Goal: Task Accomplishment & Management: Manage account settings

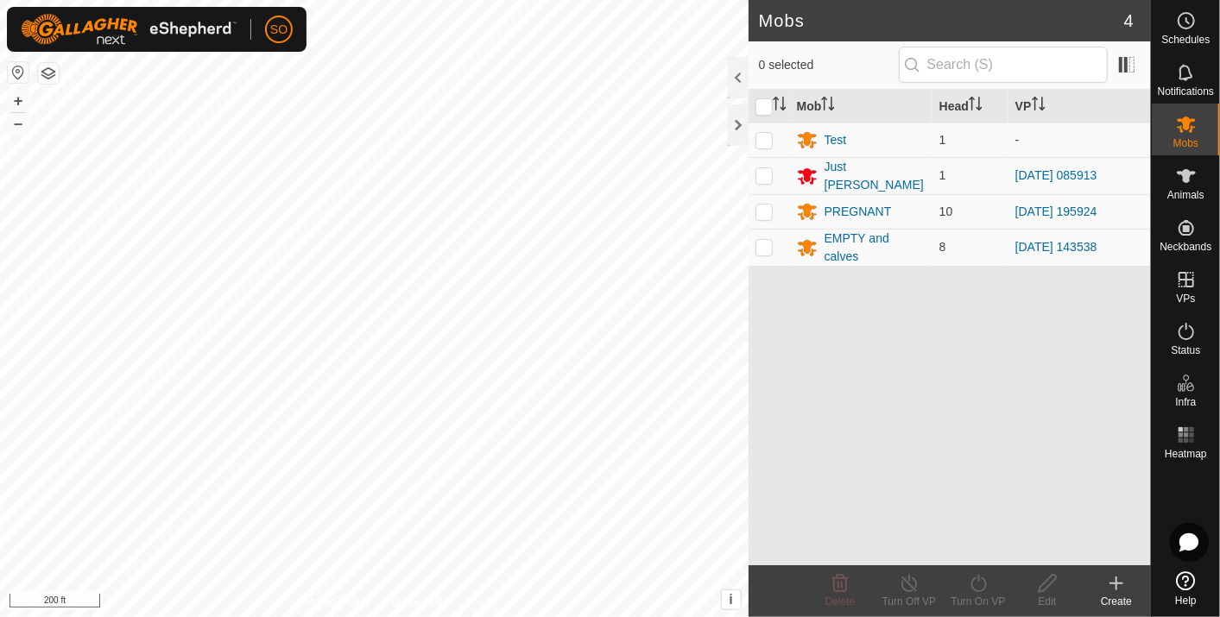
click at [230, 22] on div "SO Schedules Notifications Mobs Animals Neckbands VPs Status Infra Heatmap Help…" at bounding box center [610, 308] width 1220 height 617
click at [764, 205] on p-checkbox at bounding box center [763, 212] width 17 height 14
checkbox input "true"
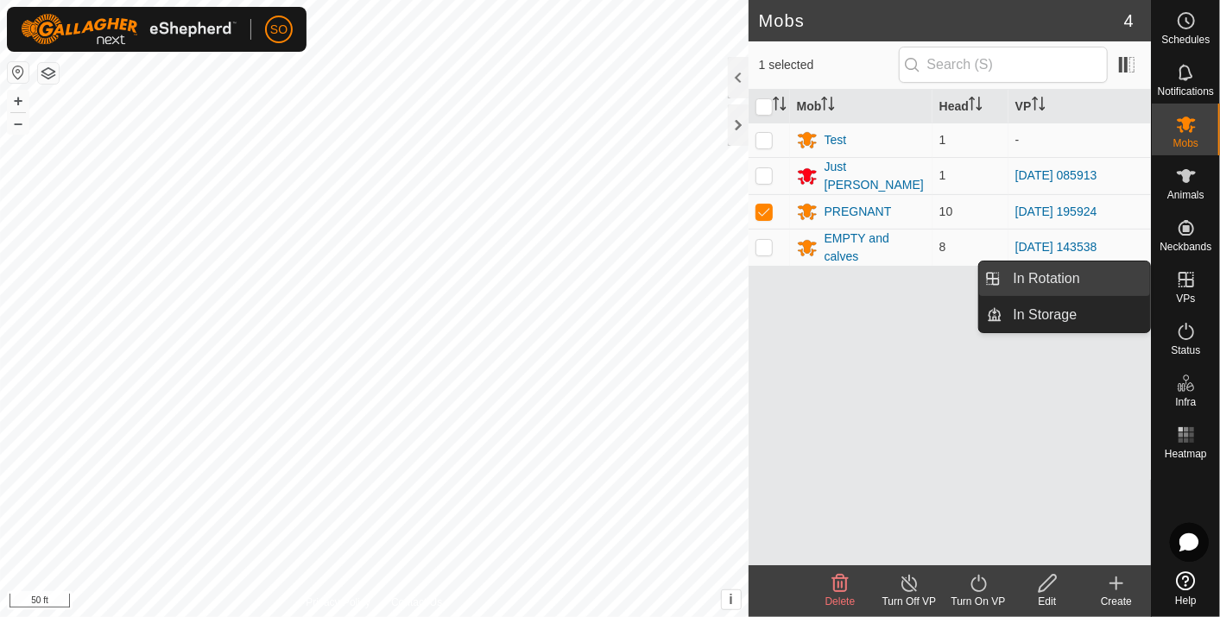
click at [1060, 274] on link "In Rotation" at bounding box center [1077, 279] width 148 height 35
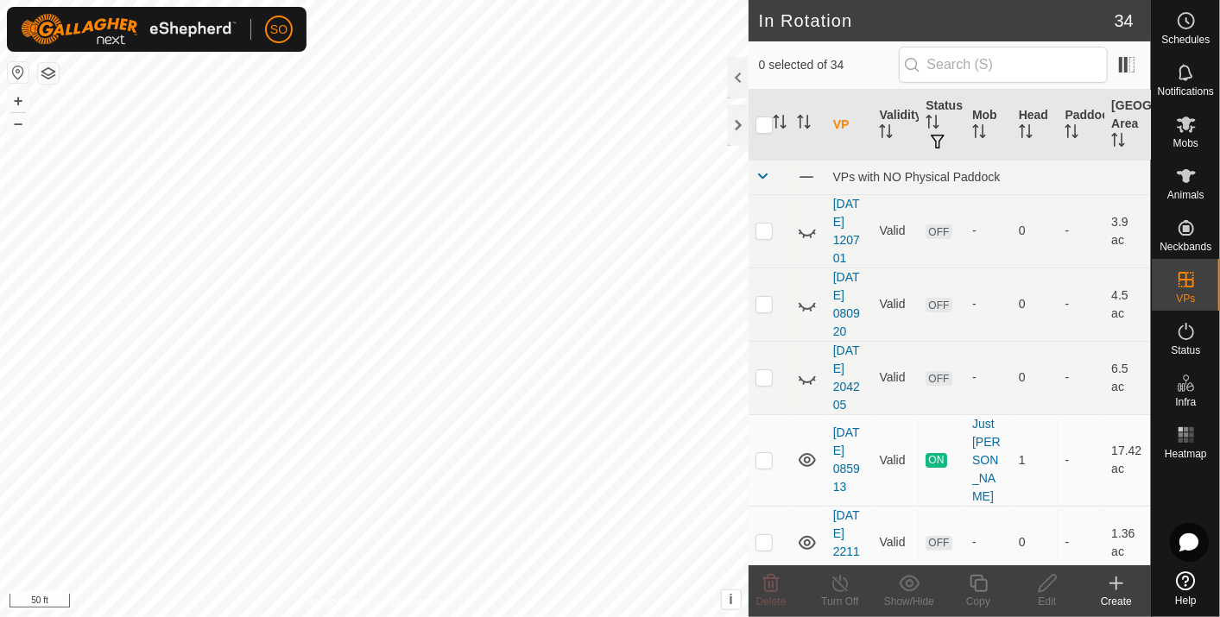
click at [1120, 577] on icon at bounding box center [1116, 583] width 21 height 21
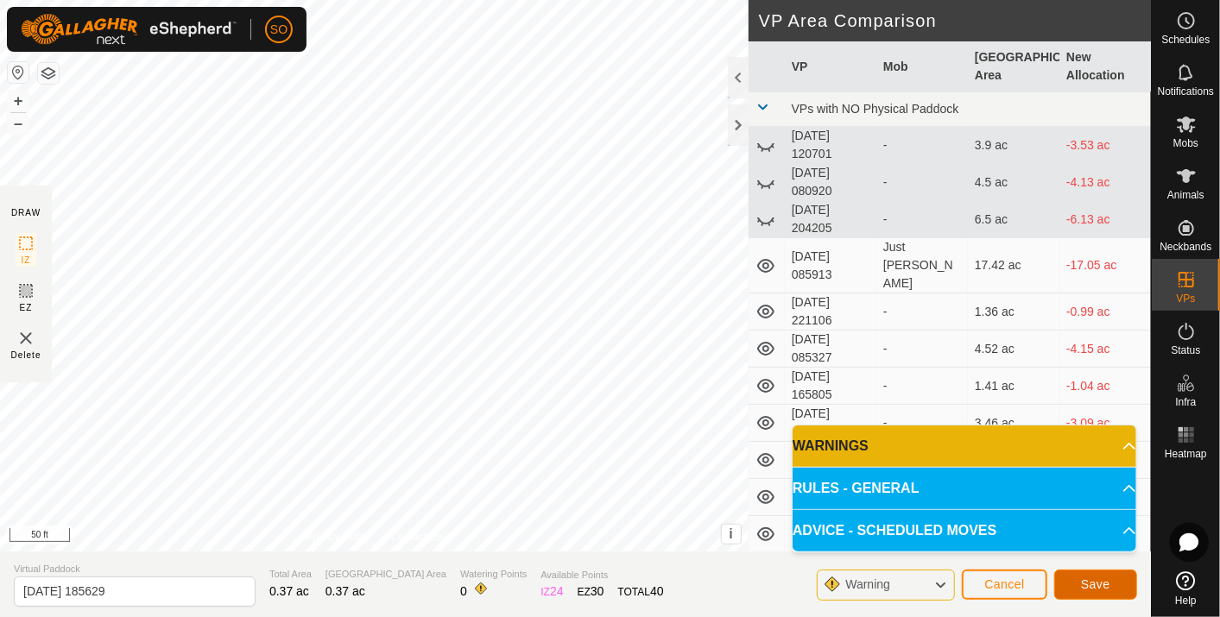
click at [1104, 579] on span "Save" at bounding box center [1095, 584] width 29 height 14
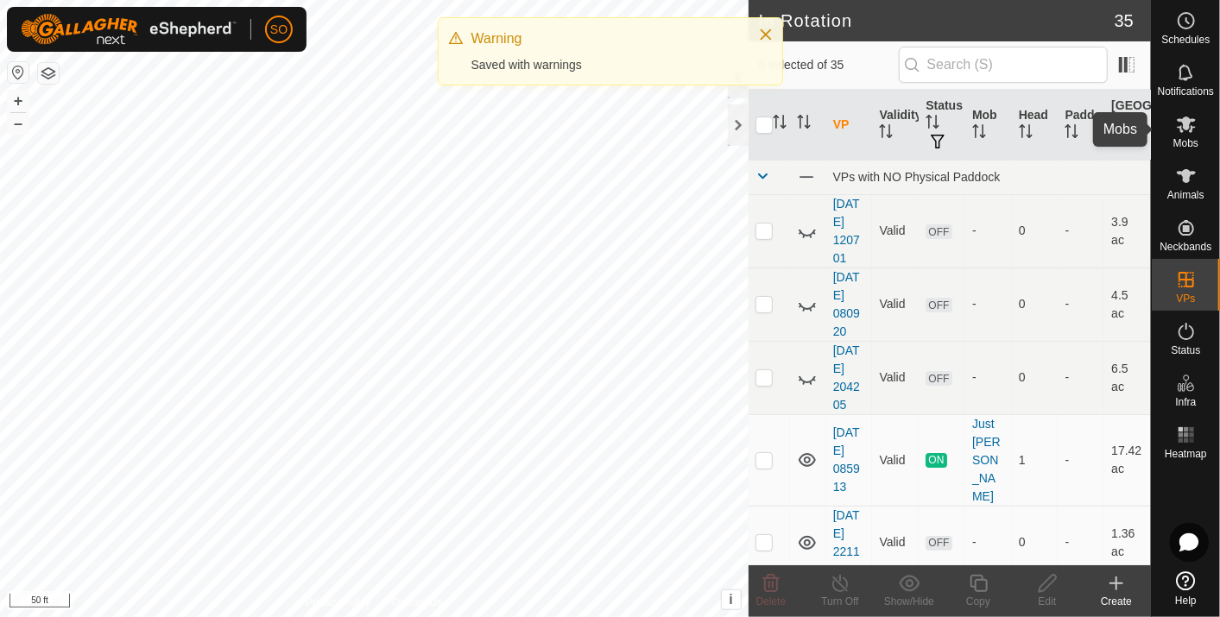
click at [1188, 124] on icon at bounding box center [1185, 125] width 19 height 16
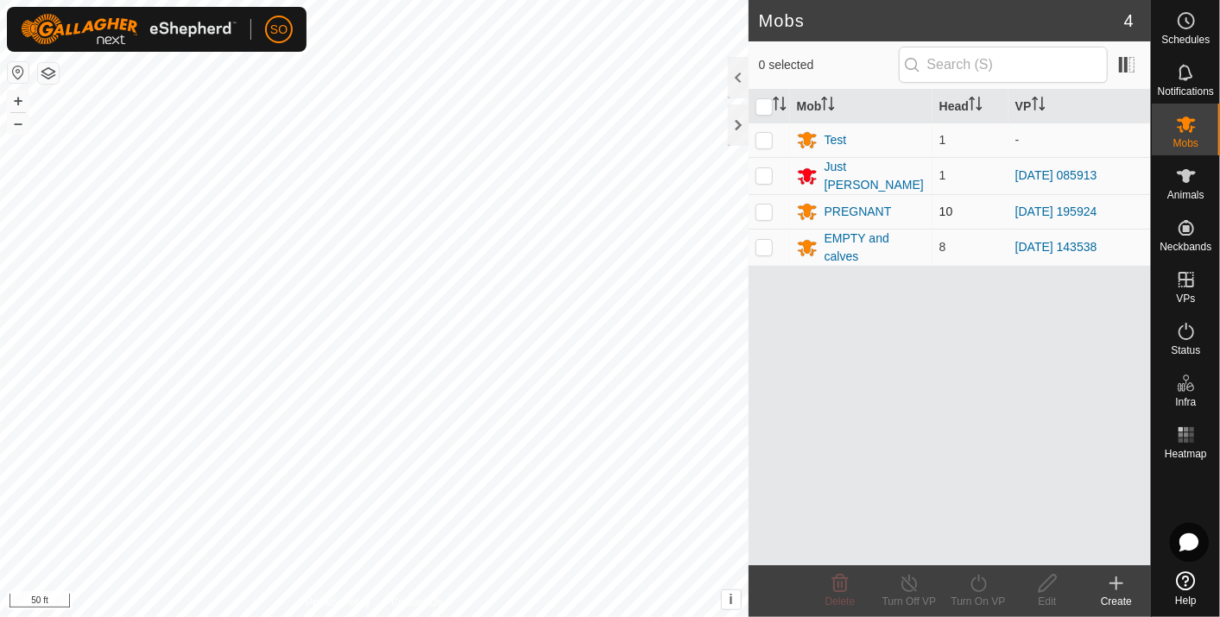
click at [761, 205] on p-checkbox at bounding box center [763, 212] width 17 height 14
checkbox input "true"
click at [980, 585] on icon at bounding box center [979, 583] width 22 height 21
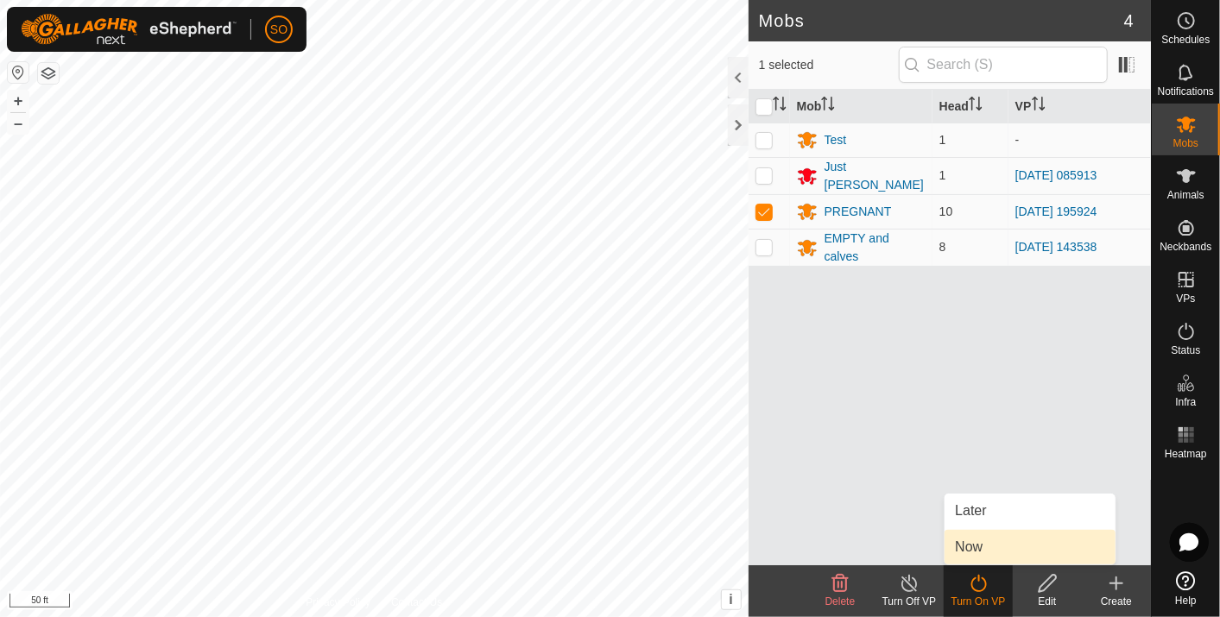
click at [968, 546] on link "Now" at bounding box center [1029, 547] width 171 height 35
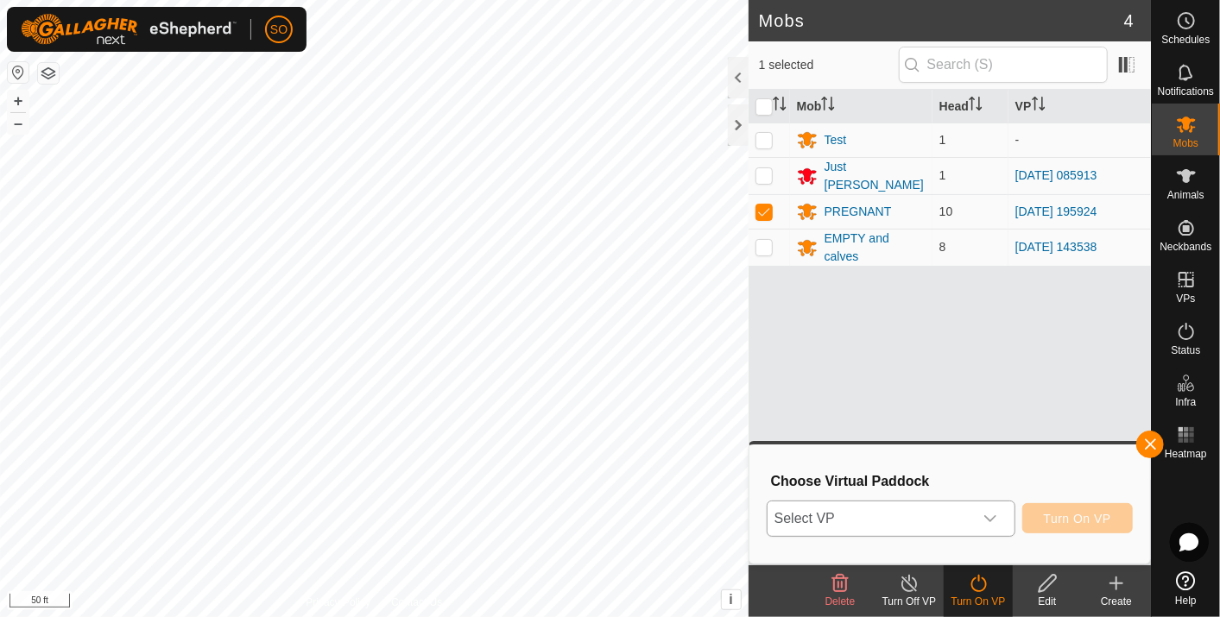
click at [997, 513] on icon "dropdown trigger" at bounding box center [990, 519] width 14 height 14
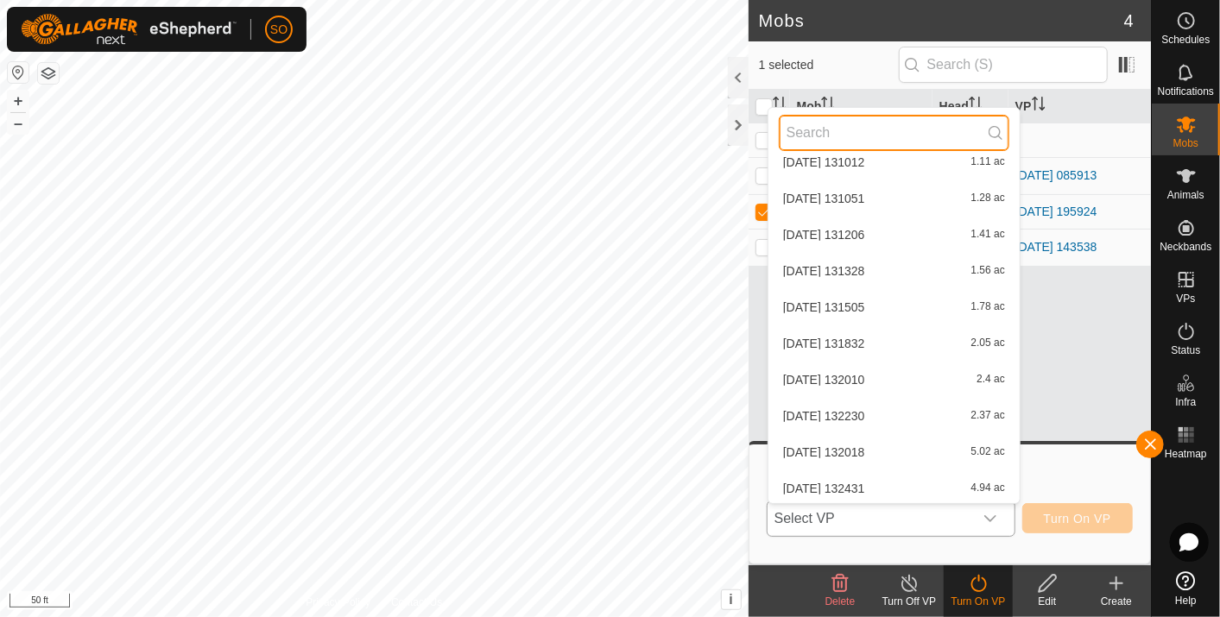
scroll to position [960, 0]
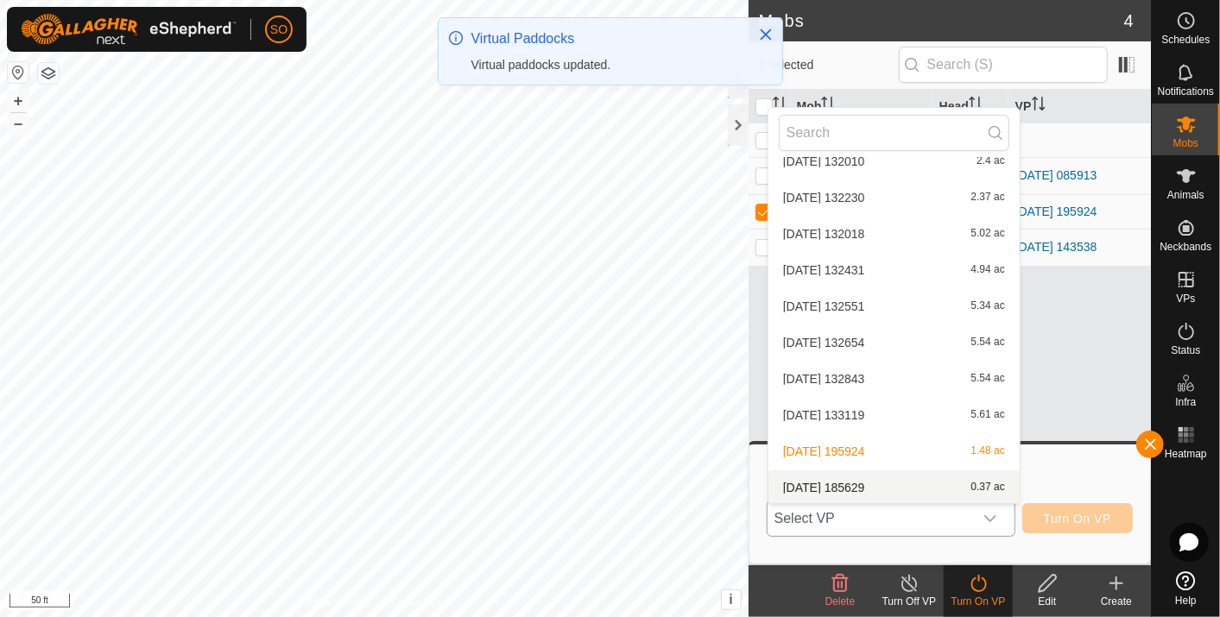
click at [863, 478] on li "[DATE] 185629 0.37 ac" at bounding box center [893, 487] width 251 height 35
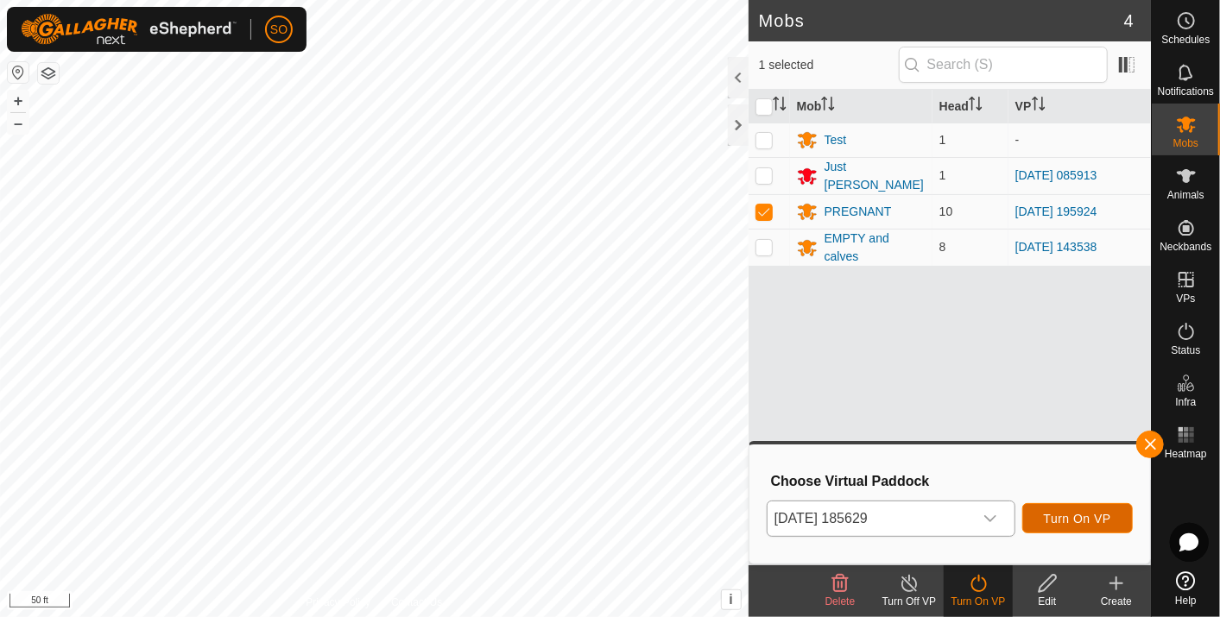
click at [1089, 509] on button "Turn On VP" at bounding box center [1077, 518] width 110 height 30
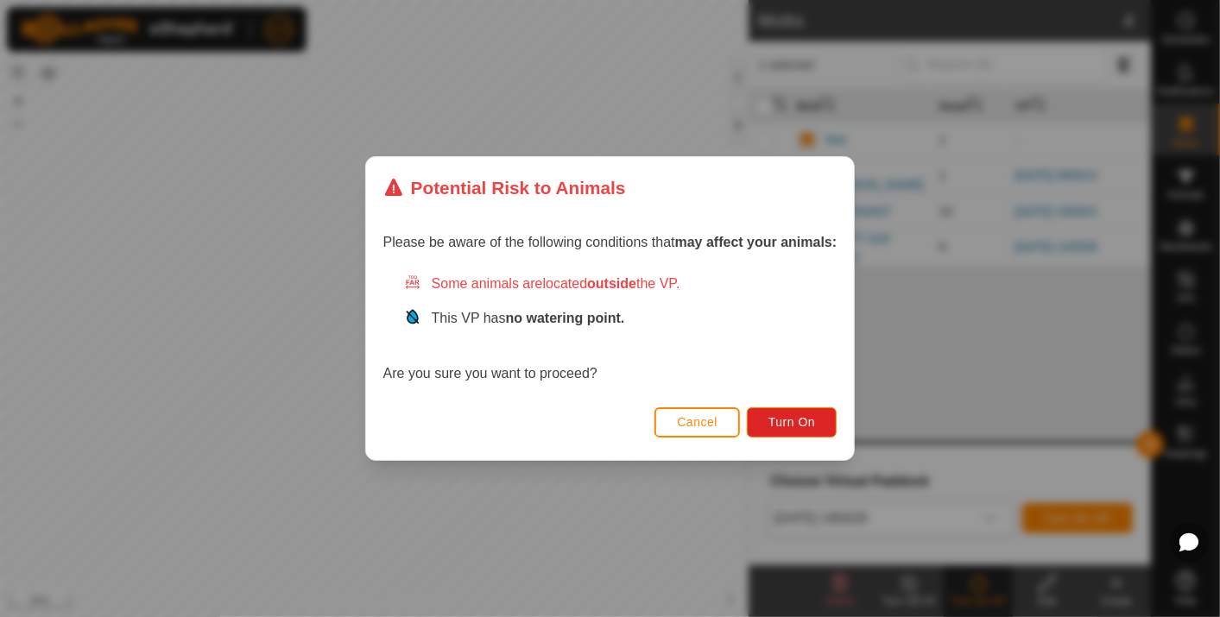
click at [708, 419] on span "Cancel" at bounding box center [697, 422] width 41 height 14
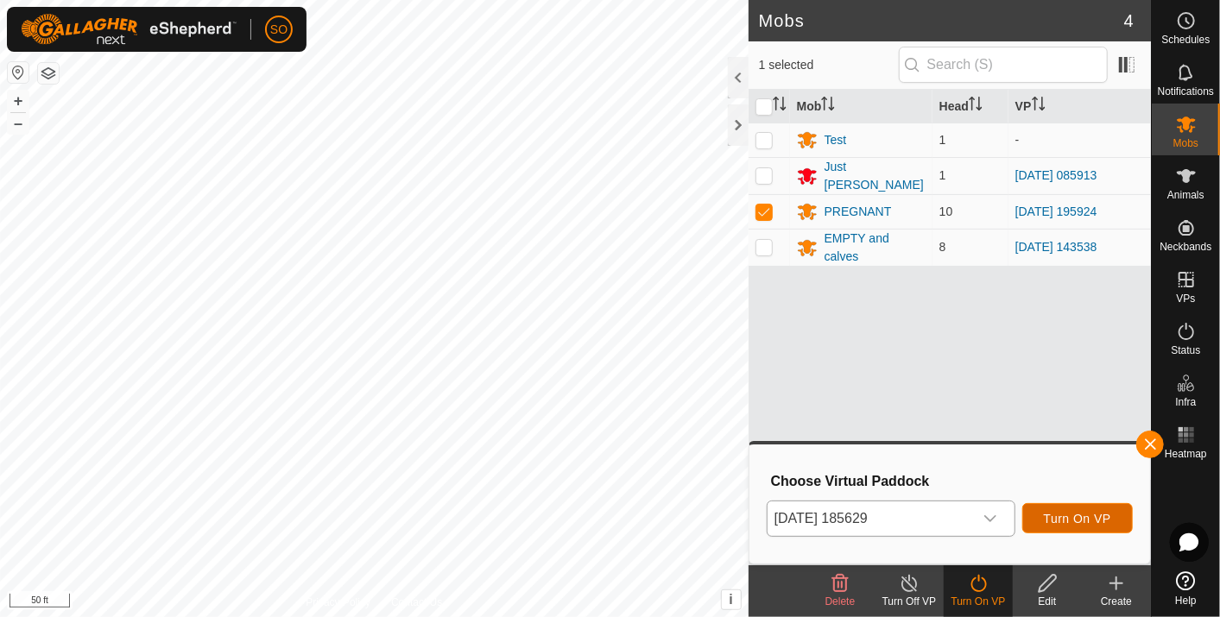
click at [1073, 508] on button "Turn On VP" at bounding box center [1077, 518] width 110 height 30
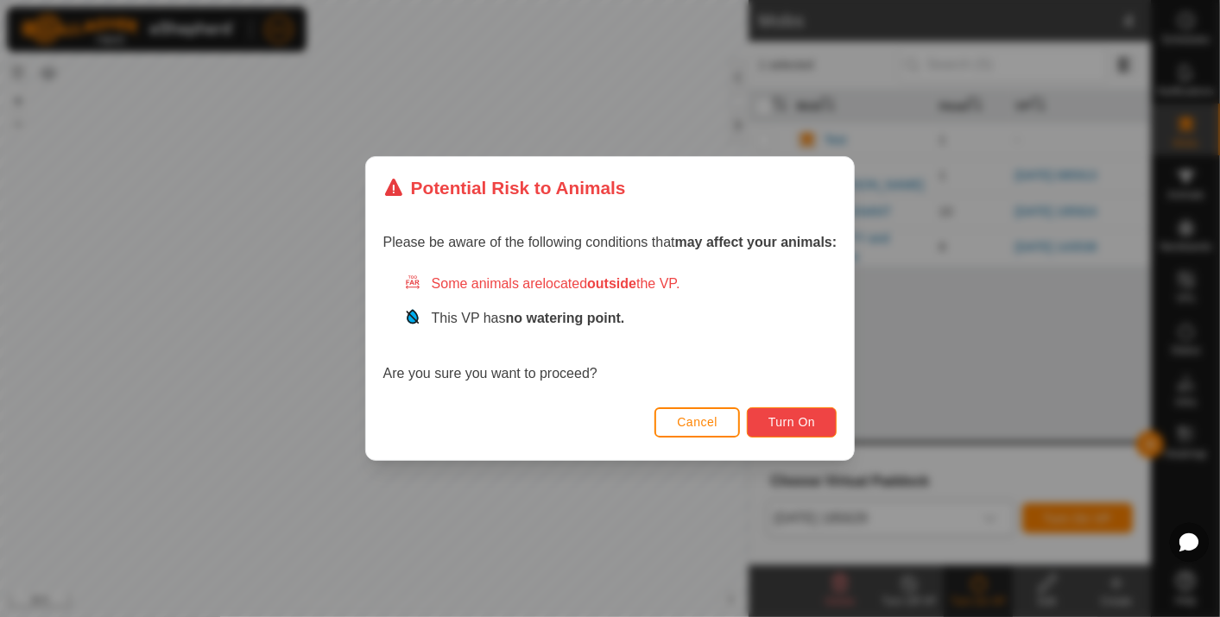
click at [802, 419] on span "Turn On" at bounding box center [791, 422] width 47 height 14
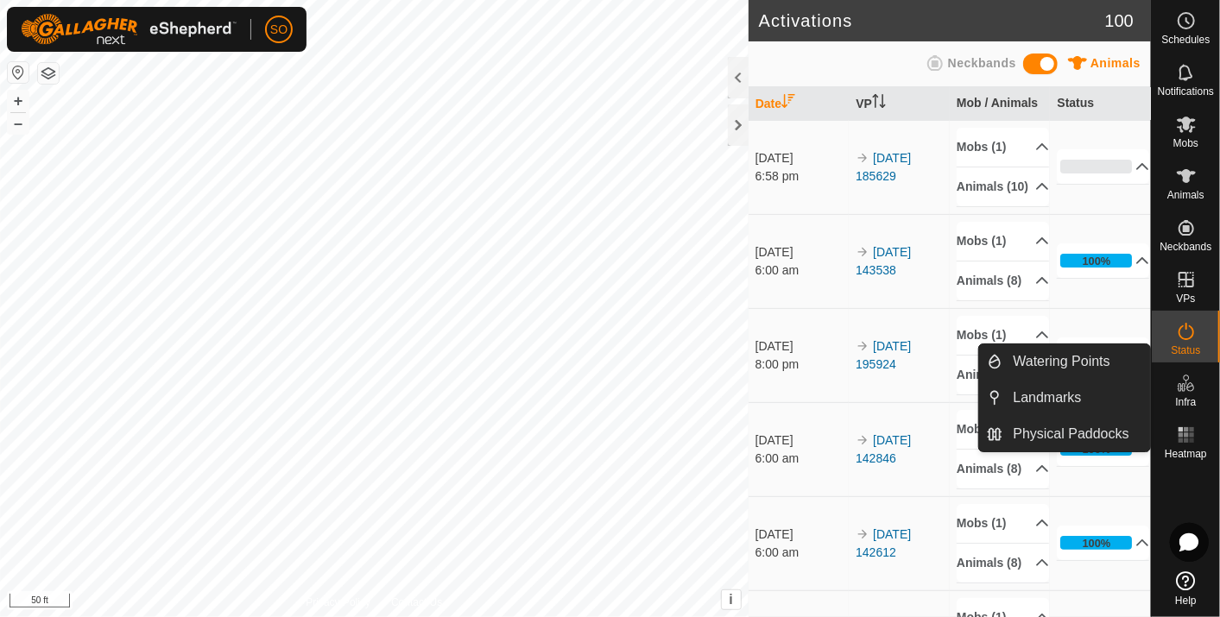
click at [1179, 383] on icon at bounding box center [1180, 387] width 9 height 9
click at [1088, 356] on link "Watering Points" at bounding box center [1077, 361] width 148 height 35
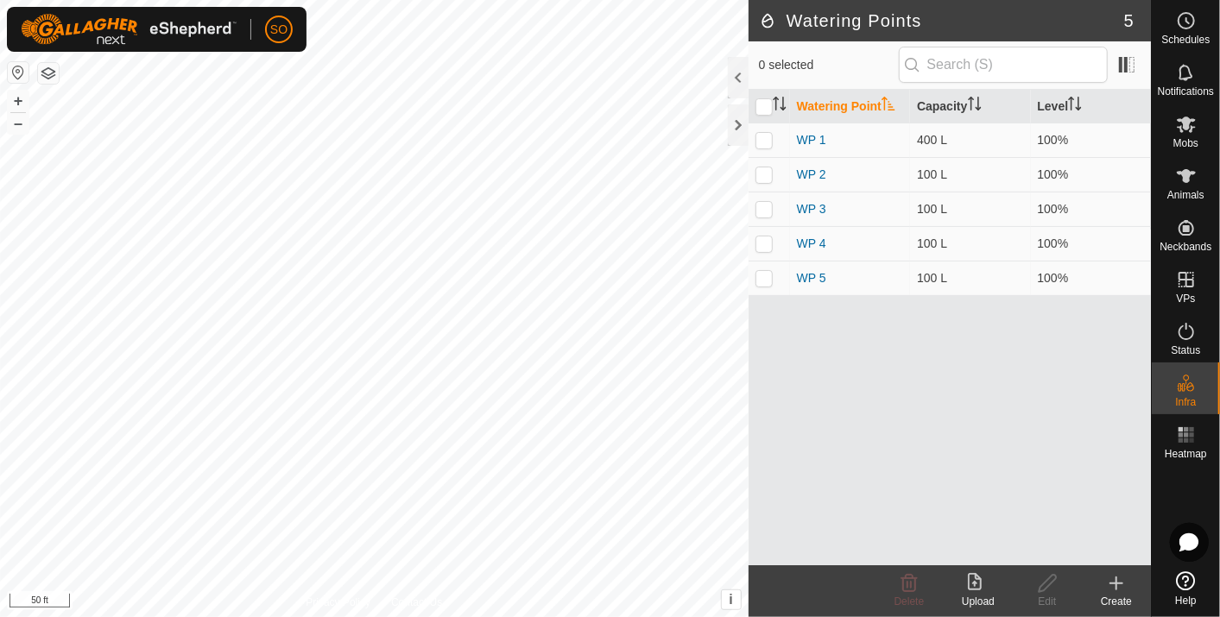
click at [1118, 581] on icon at bounding box center [1116, 583] width 21 height 21
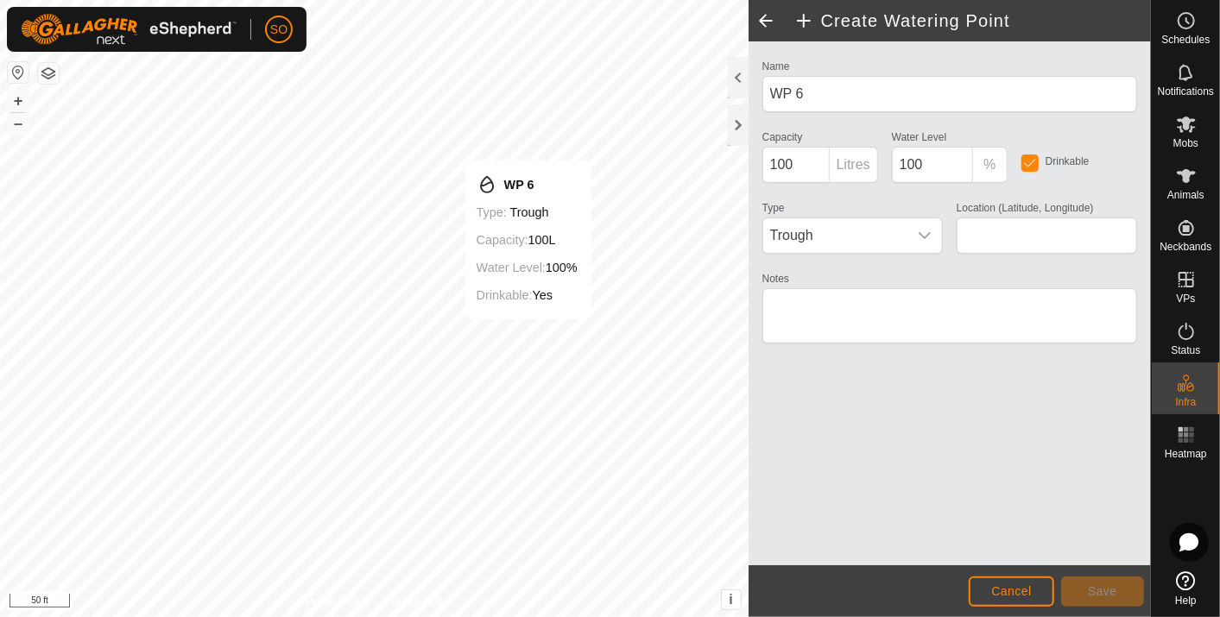
type input "38.487391, -122.019040"
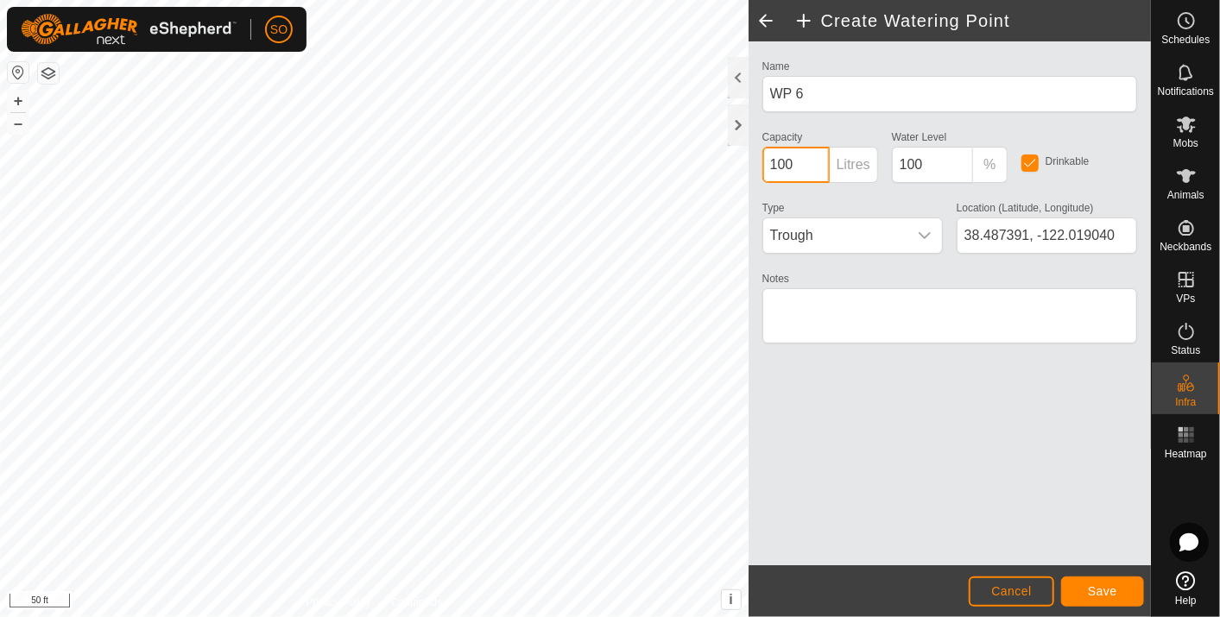
click at [779, 162] on input "100" at bounding box center [795, 165] width 67 height 36
type input "500"
click at [1107, 593] on span "Save" at bounding box center [1102, 591] width 29 height 14
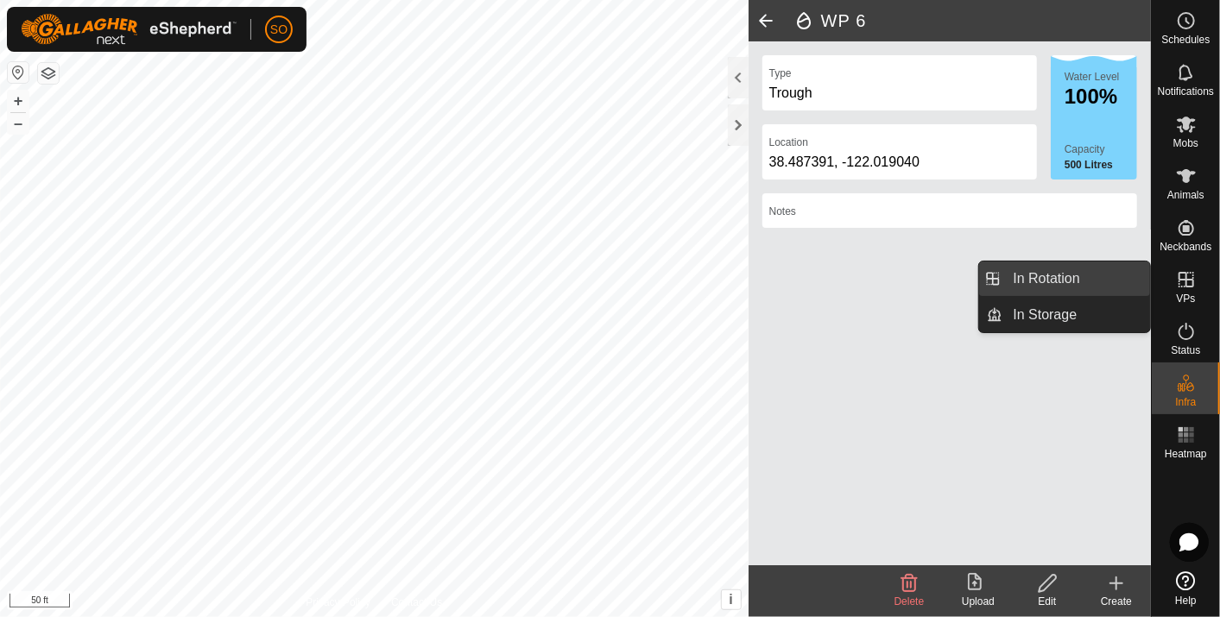
click at [1054, 276] on link "In Rotation" at bounding box center [1077, 279] width 148 height 35
click at [1080, 274] on link "In Rotation" at bounding box center [1077, 279] width 148 height 35
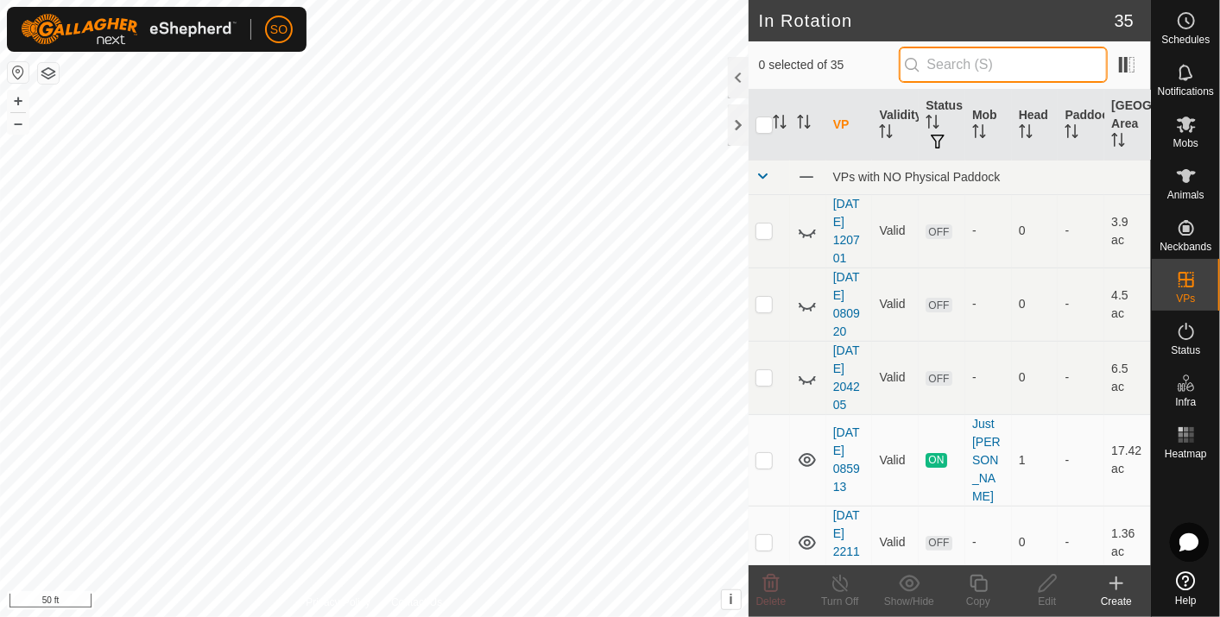
click at [942, 66] on input "text" at bounding box center [1003, 65] width 209 height 36
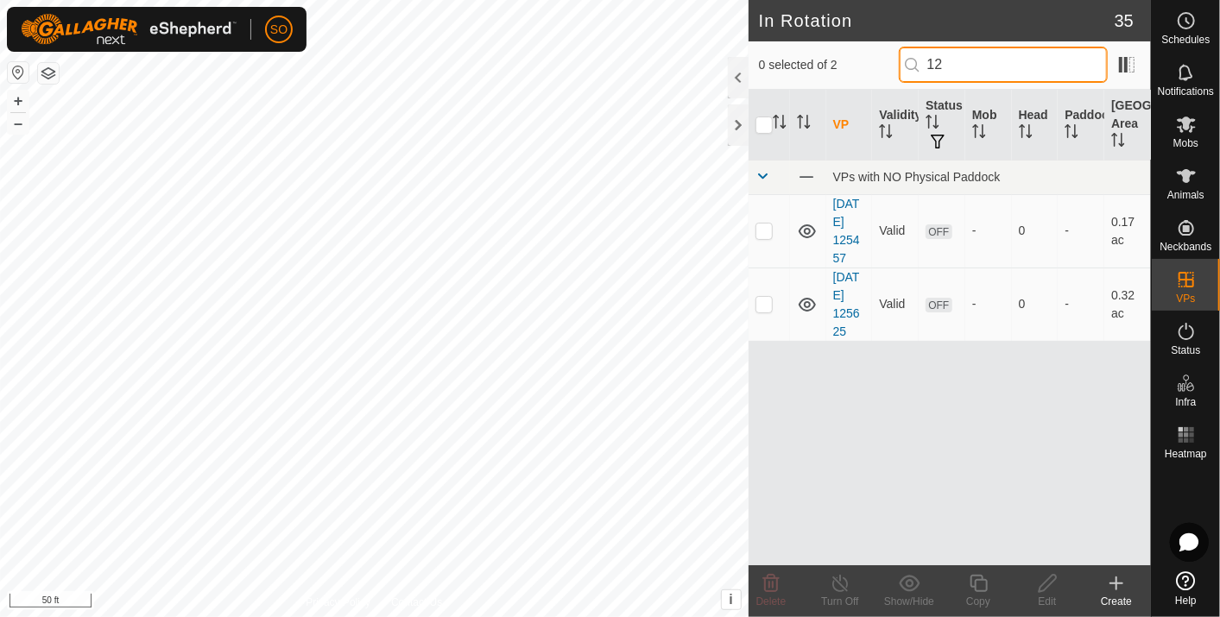
type input "1"
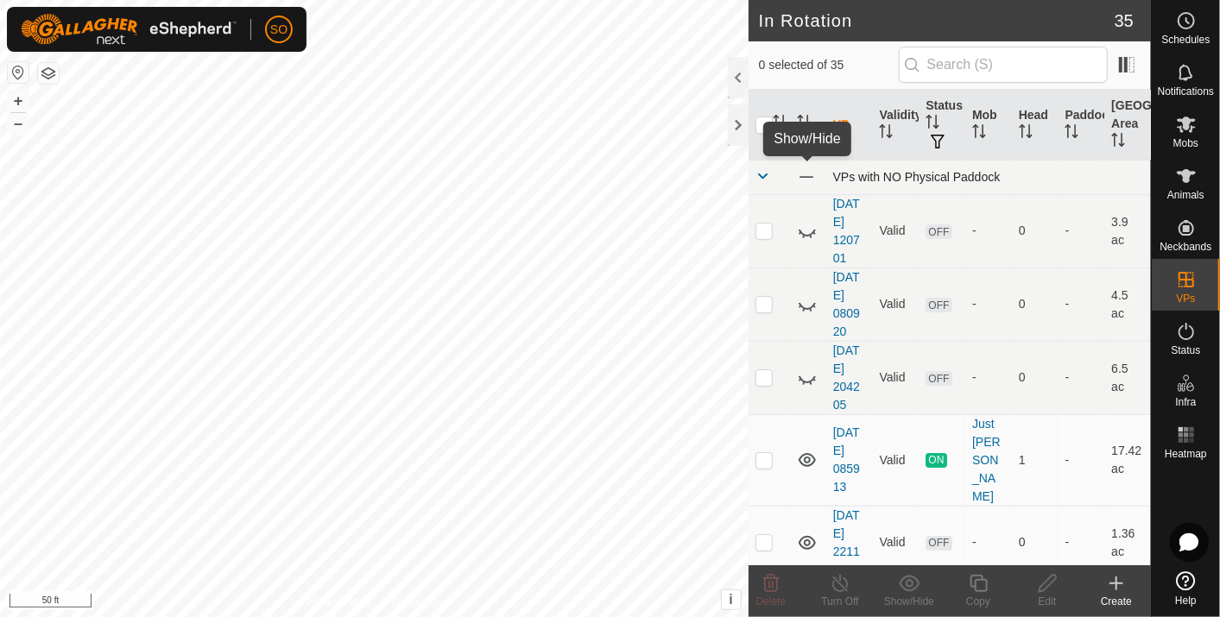
click at [809, 173] on span at bounding box center [806, 176] width 19 height 19
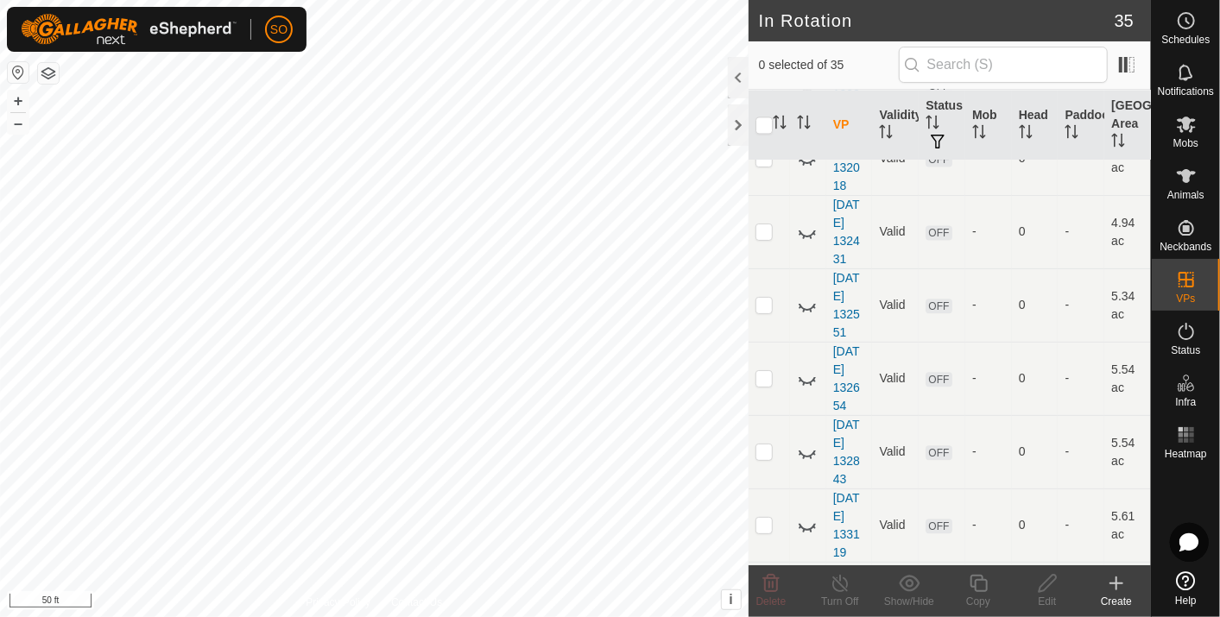
scroll to position [2207, 0]
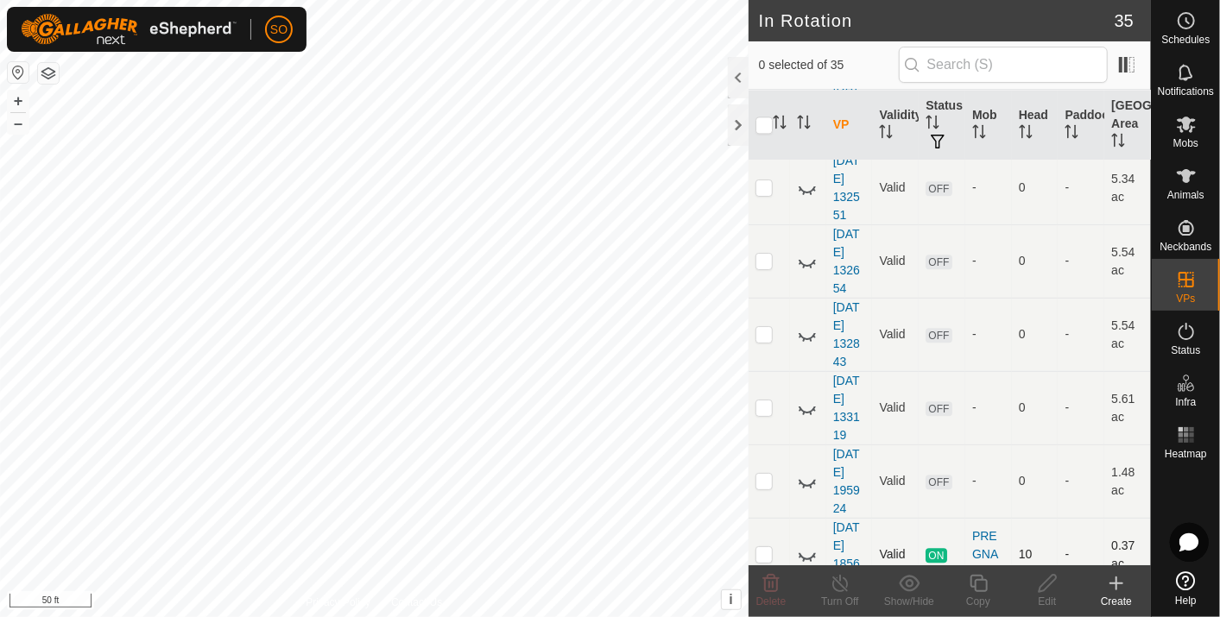
click at [803, 545] on icon at bounding box center [807, 555] width 21 height 21
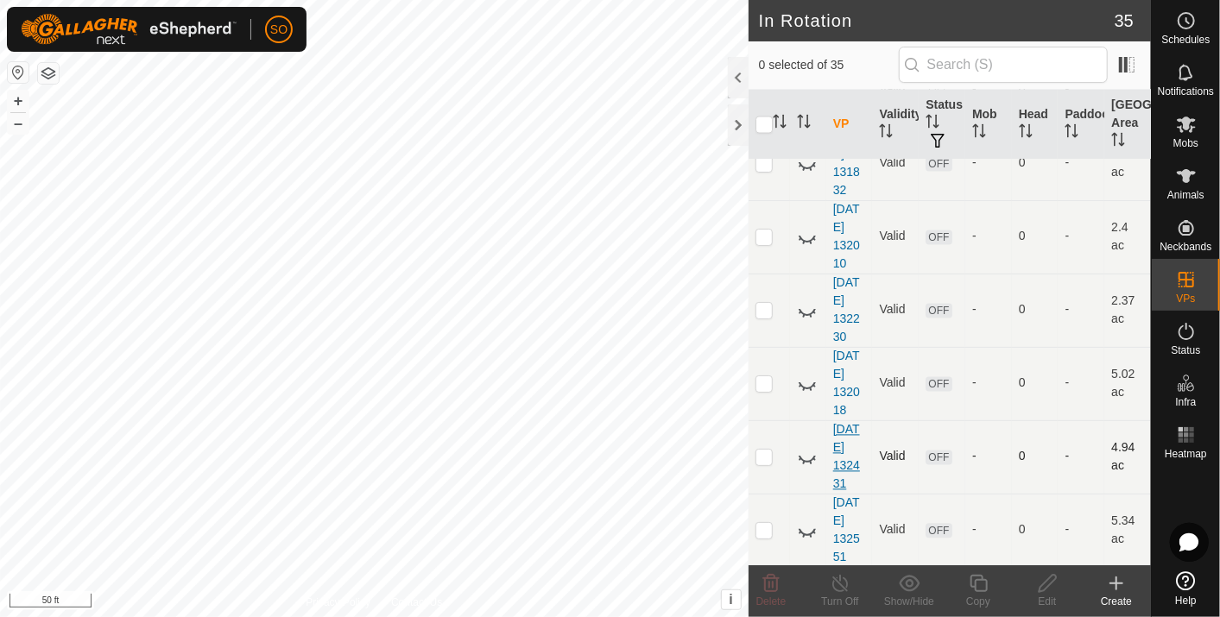
scroll to position [1823, 0]
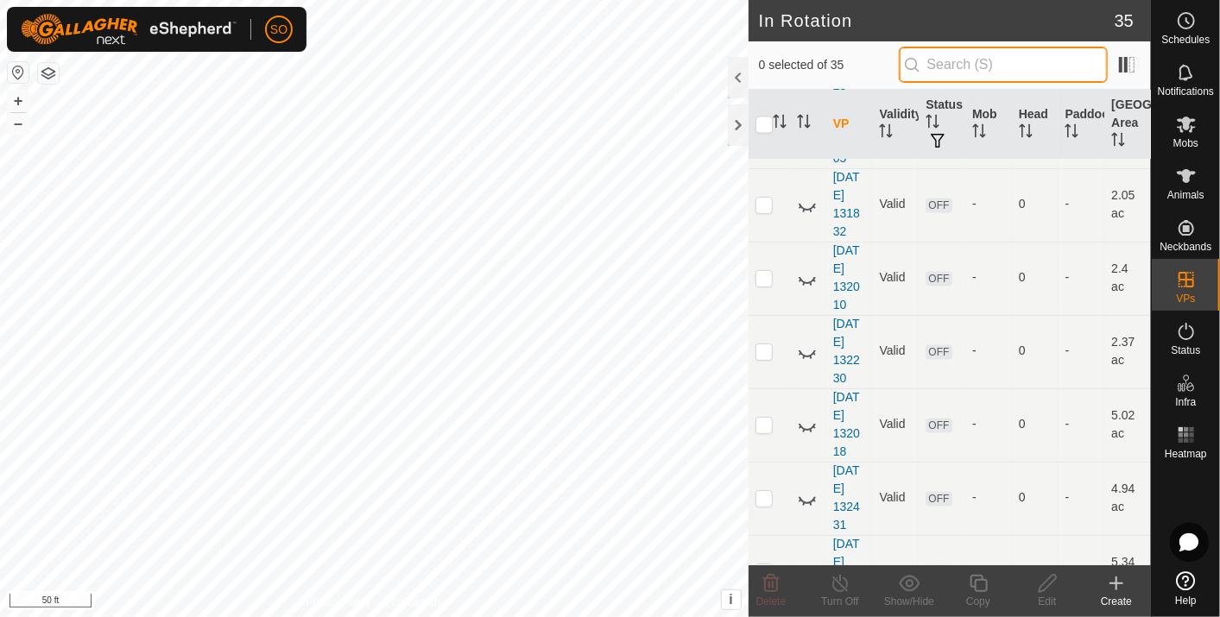
click at [968, 72] on input "text" at bounding box center [1003, 65] width 209 height 36
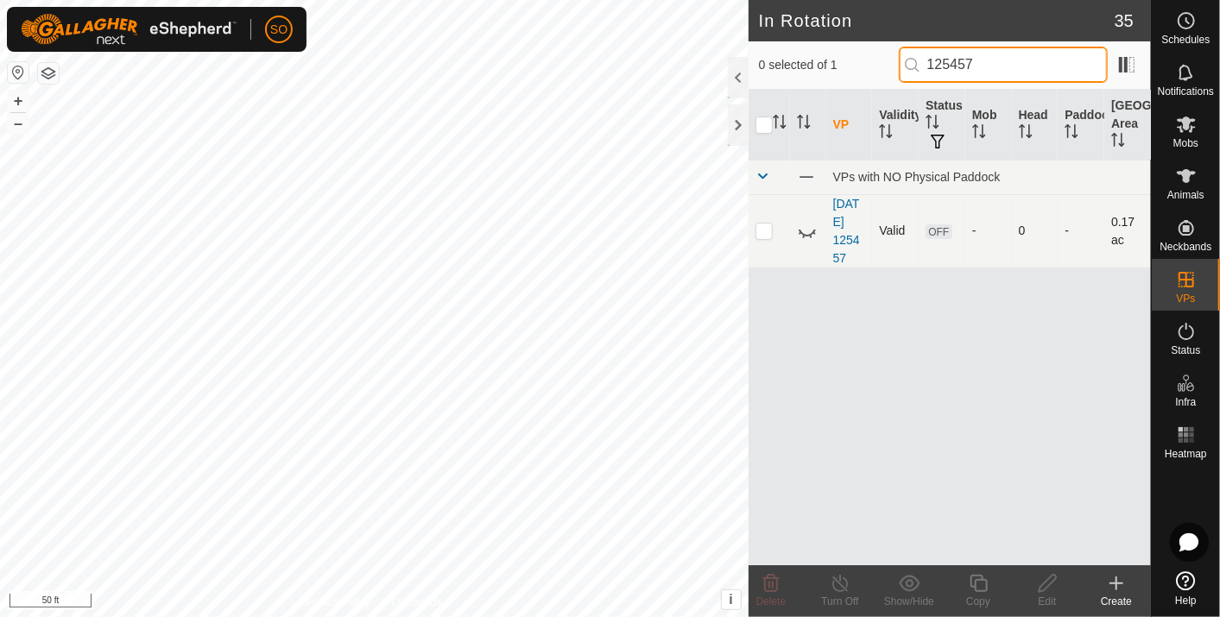
type input "125457"
click at [806, 230] on icon at bounding box center [807, 231] width 21 height 21
click at [761, 227] on p-checkbox at bounding box center [763, 231] width 17 height 14
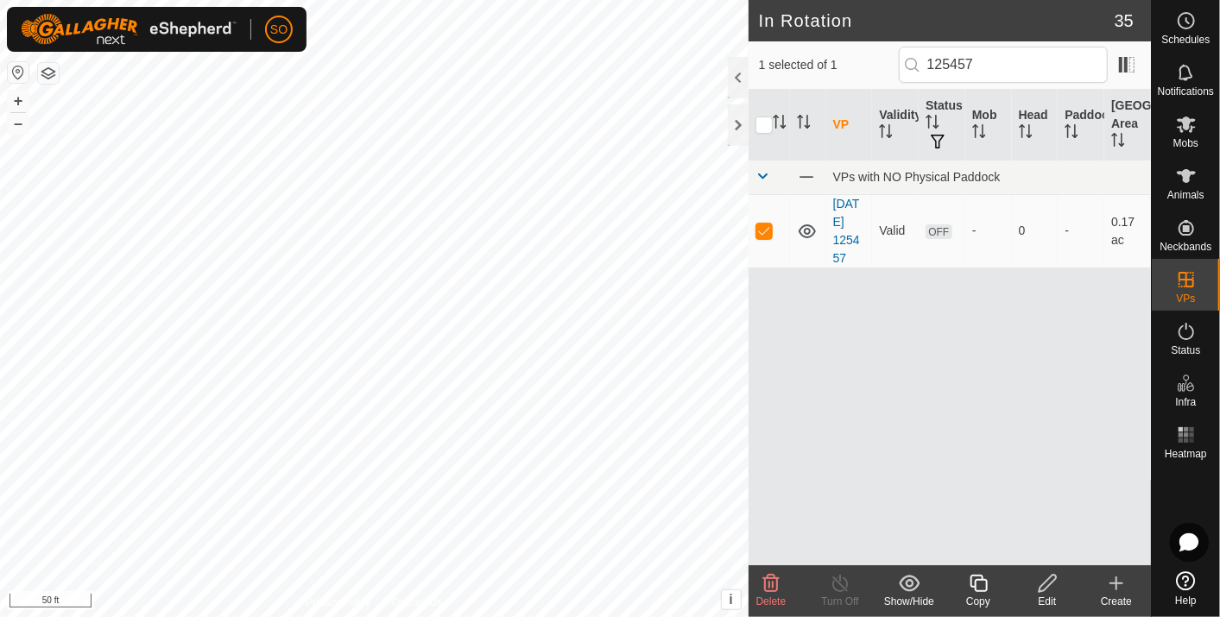
click at [766, 579] on icon at bounding box center [771, 583] width 16 height 17
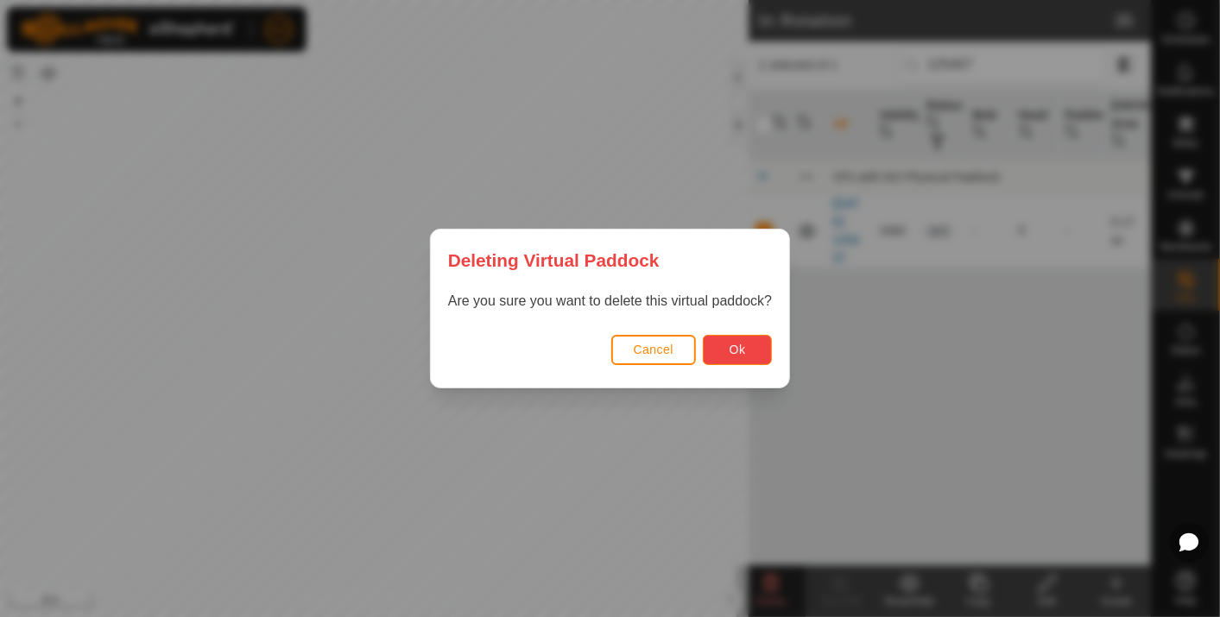
click at [747, 344] on button "Ok" at bounding box center [737, 350] width 69 height 30
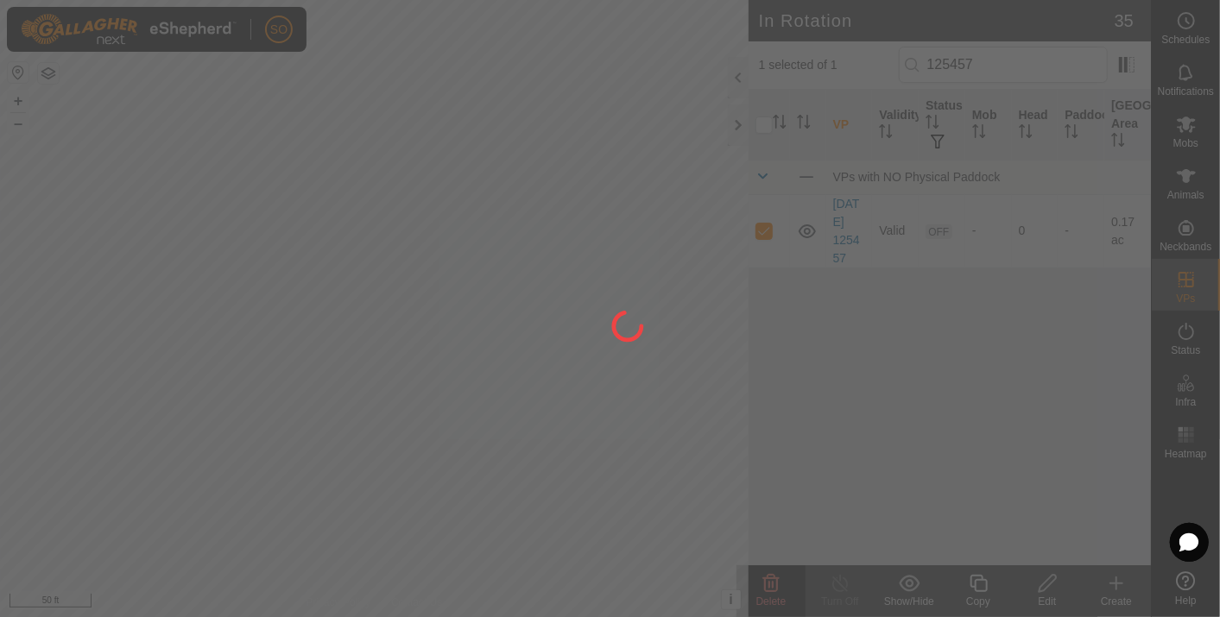
checkbox input "false"
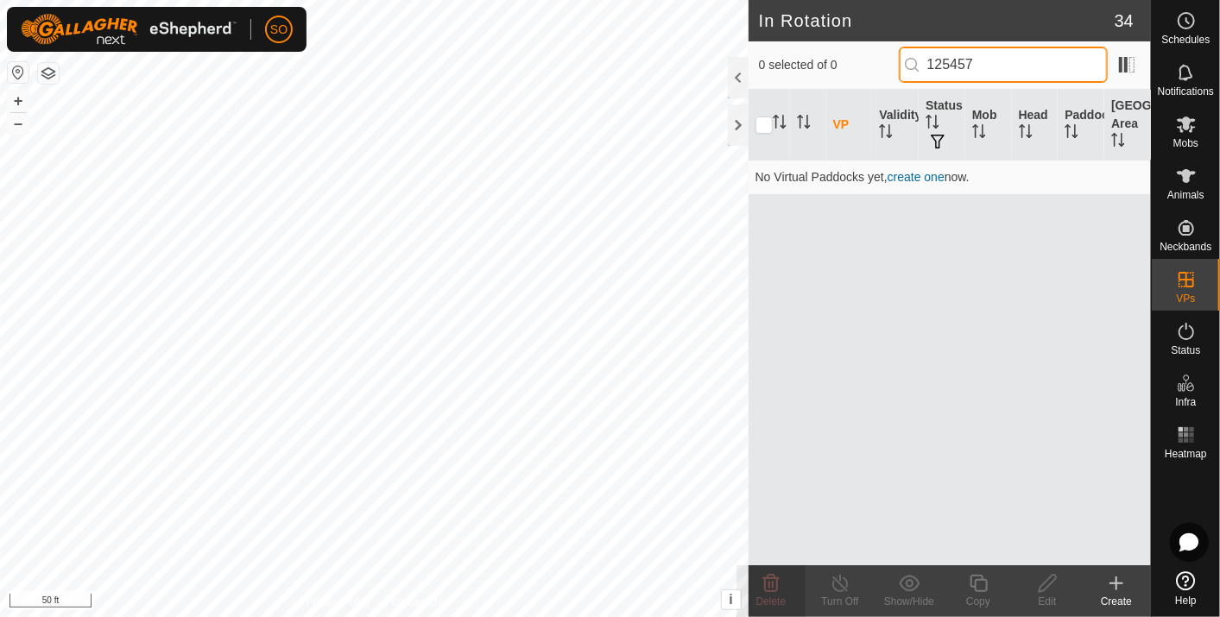
drag, startPoint x: 988, startPoint y: 61, endPoint x: 964, endPoint y: 66, distance: 24.7
click at [964, 66] on input "125457" at bounding box center [1003, 65] width 209 height 36
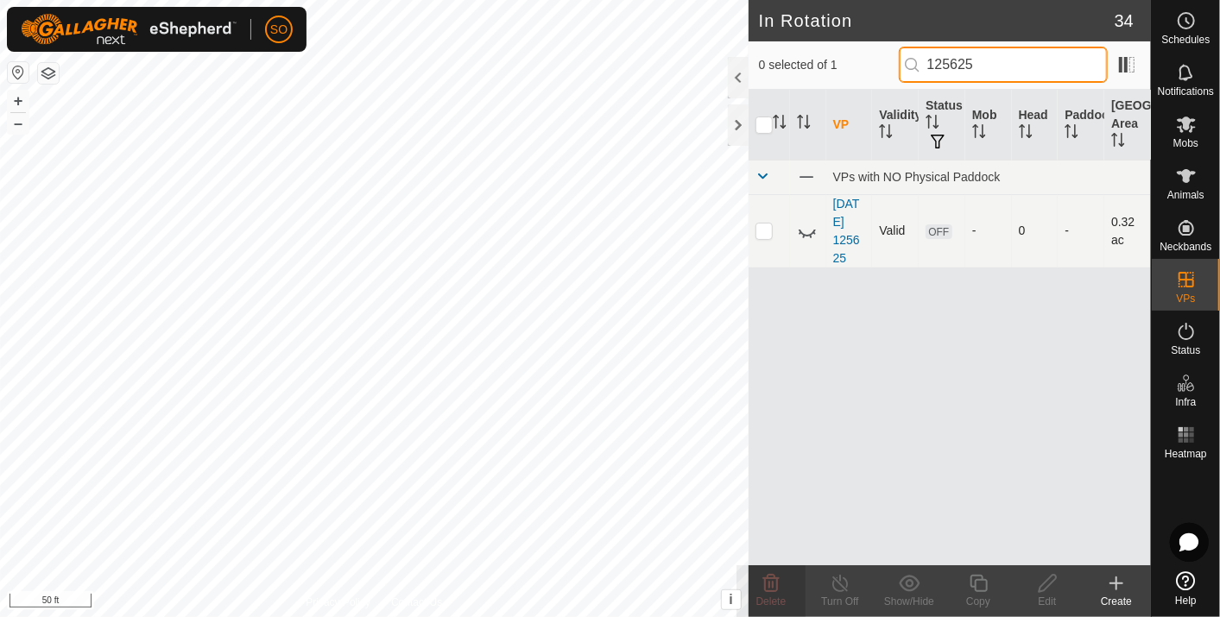
type input "125625"
click at [804, 227] on icon at bounding box center [807, 231] width 21 height 21
click at [762, 229] on p-checkbox at bounding box center [763, 231] width 17 height 14
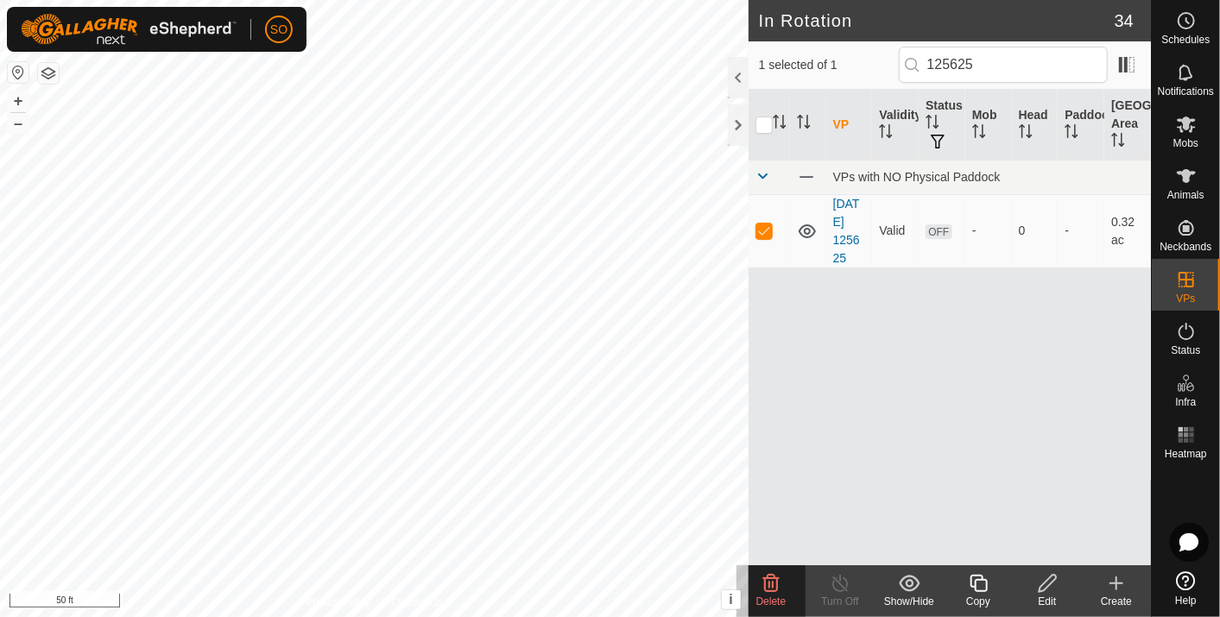
click at [772, 583] on icon at bounding box center [770, 583] width 21 height 21
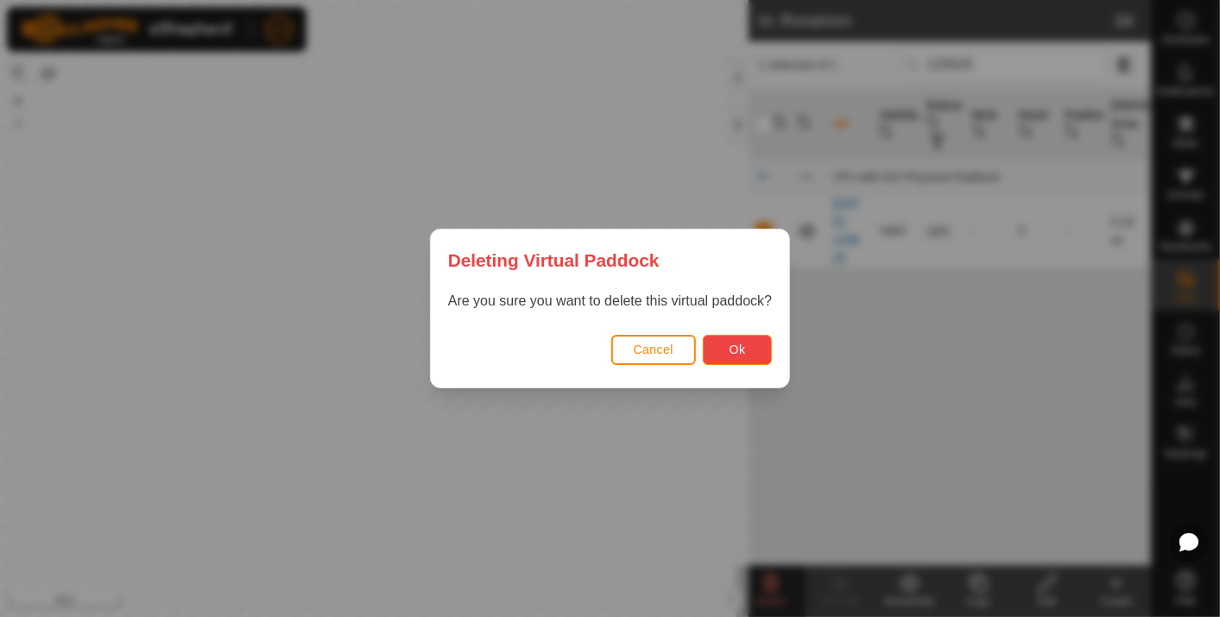
click at [741, 353] on span "Ok" at bounding box center [737, 350] width 16 height 14
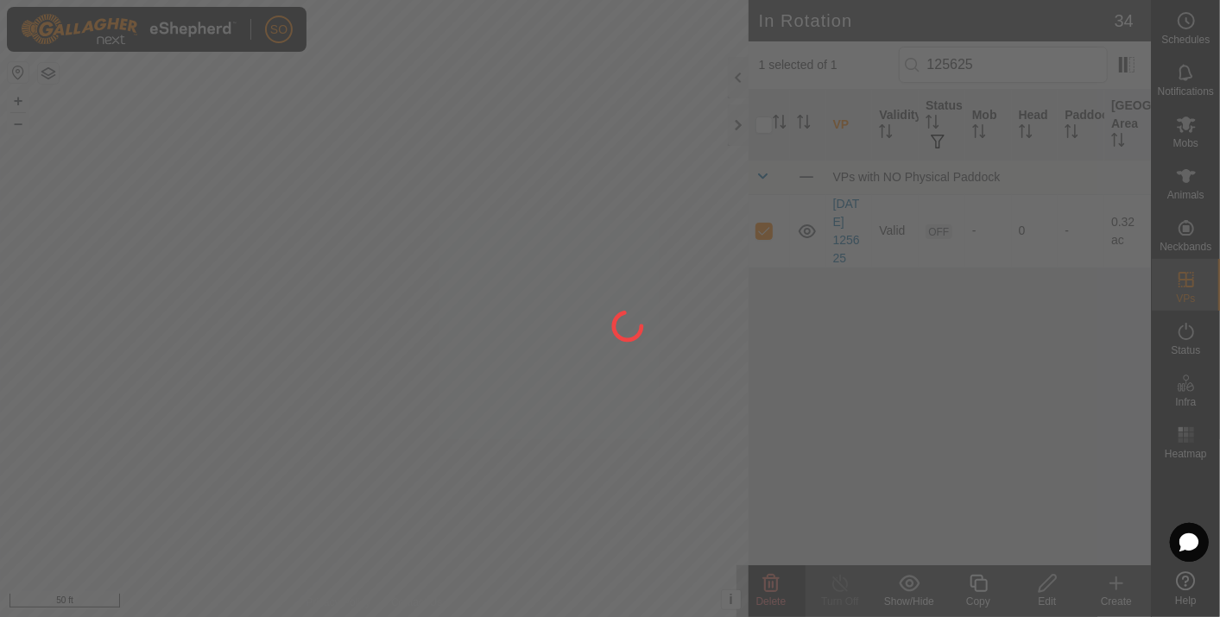
checkbox input "false"
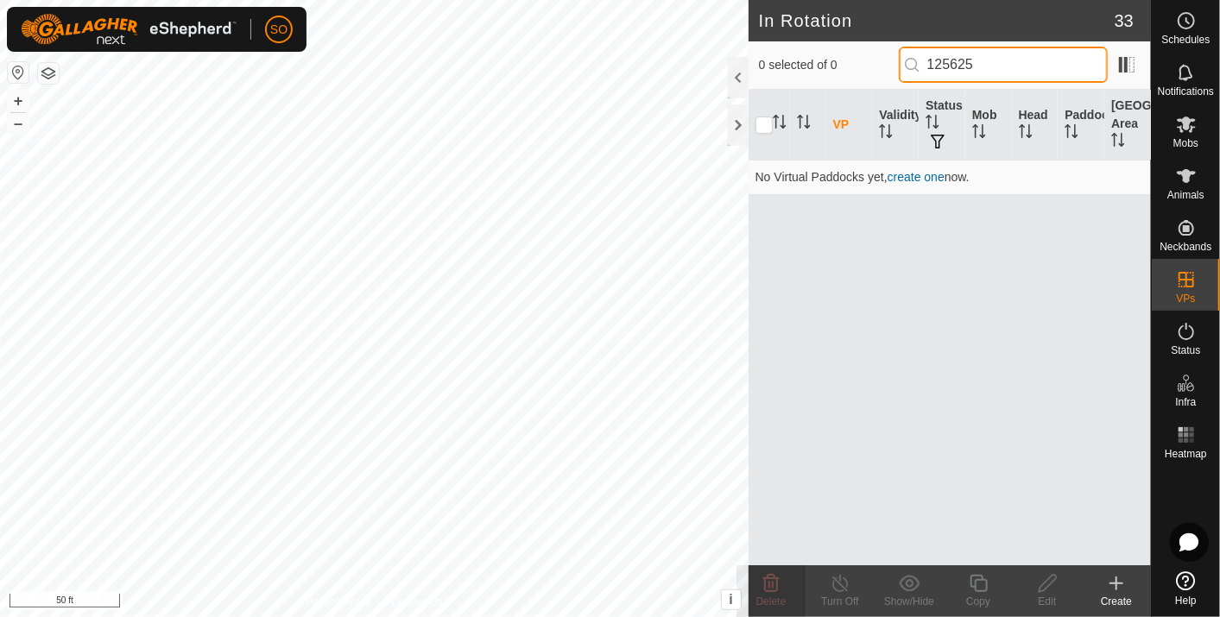
drag, startPoint x: 991, startPoint y: 63, endPoint x: 932, endPoint y: 72, distance: 59.3
click at [932, 72] on input "125625" at bounding box center [1003, 65] width 209 height 36
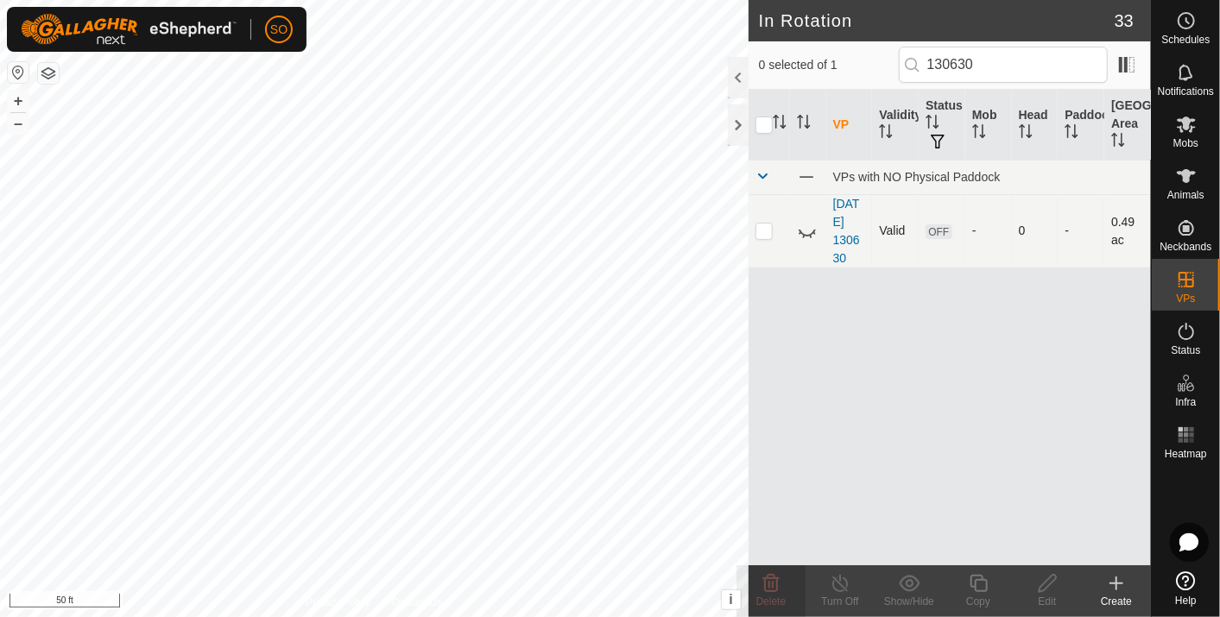
click at [804, 229] on icon at bounding box center [807, 231] width 21 height 21
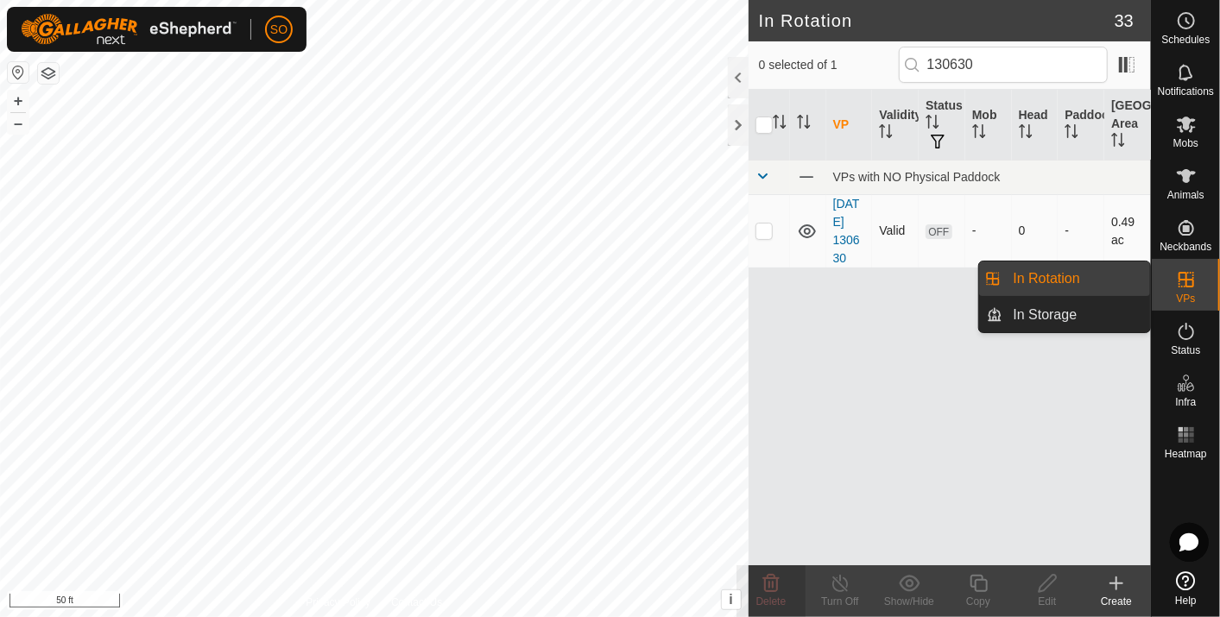
drag, startPoint x: 1142, startPoint y: 273, endPoint x: 1050, endPoint y: 269, distance: 92.4
click at [1050, 270] on link "In Rotation" at bounding box center [1077, 279] width 148 height 35
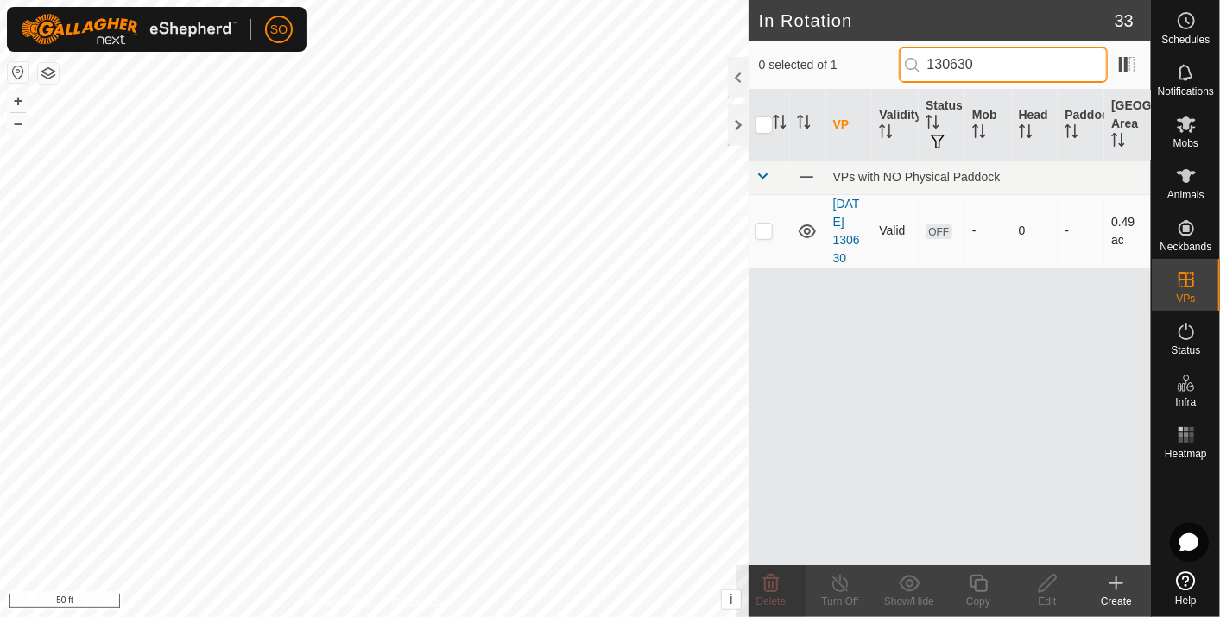
click at [999, 63] on input "130630" at bounding box center [1003, 65] width 209 height 36
type input "1"
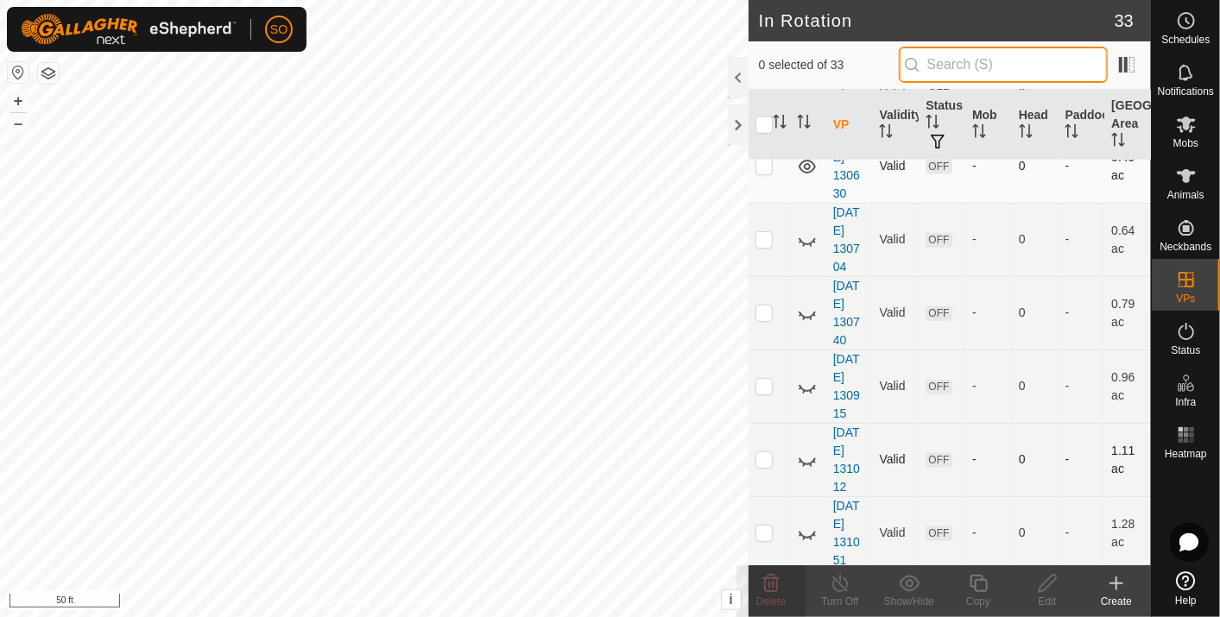
scroll to position [959, 0]
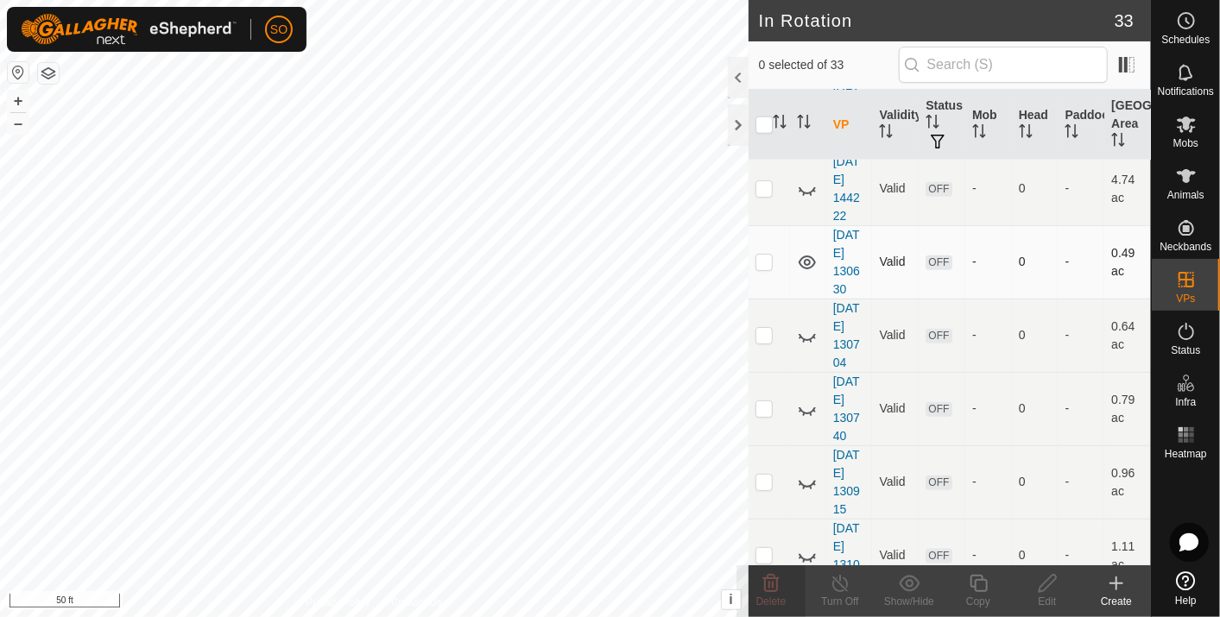
click at [806, 252] on icon at bounding box center [807, 262] width 21 height 21
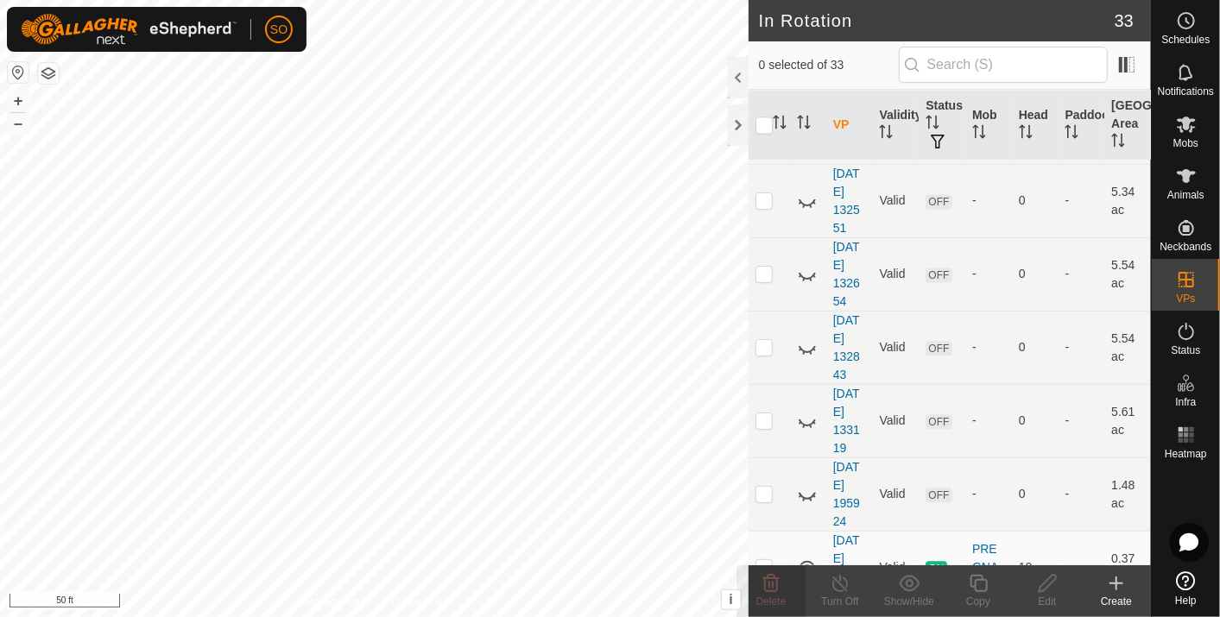
scroll to position [2060, 0]
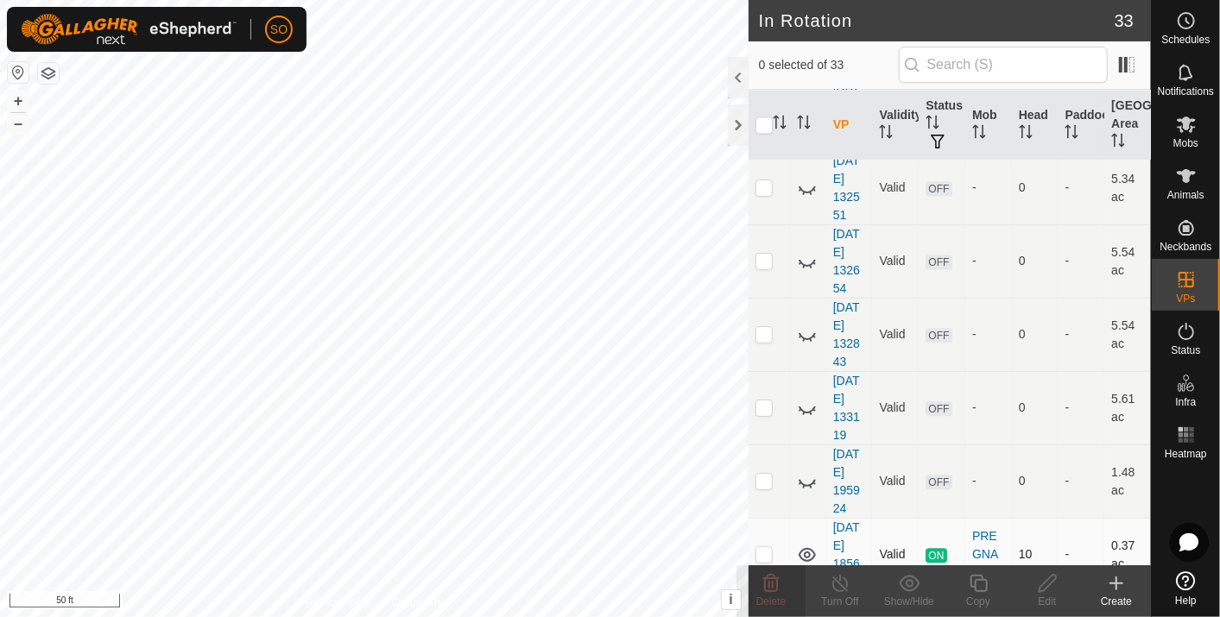
click at [803, 545] on icon at bounding box center [807, 555] width 21 height 21
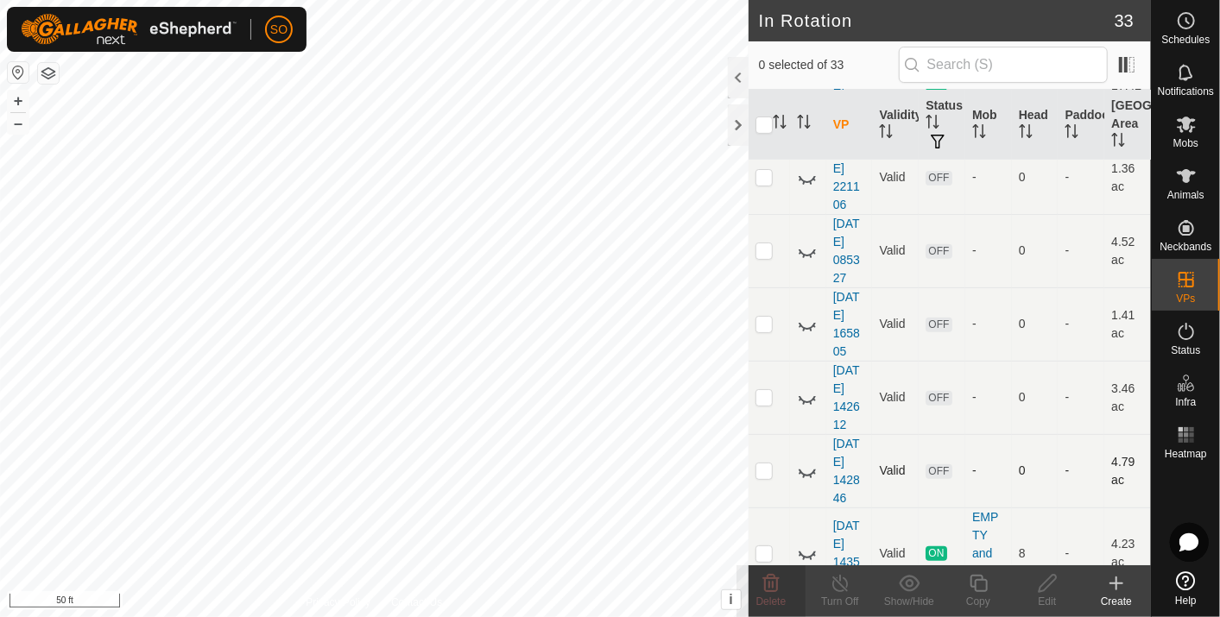
scroll to position [430, 0]
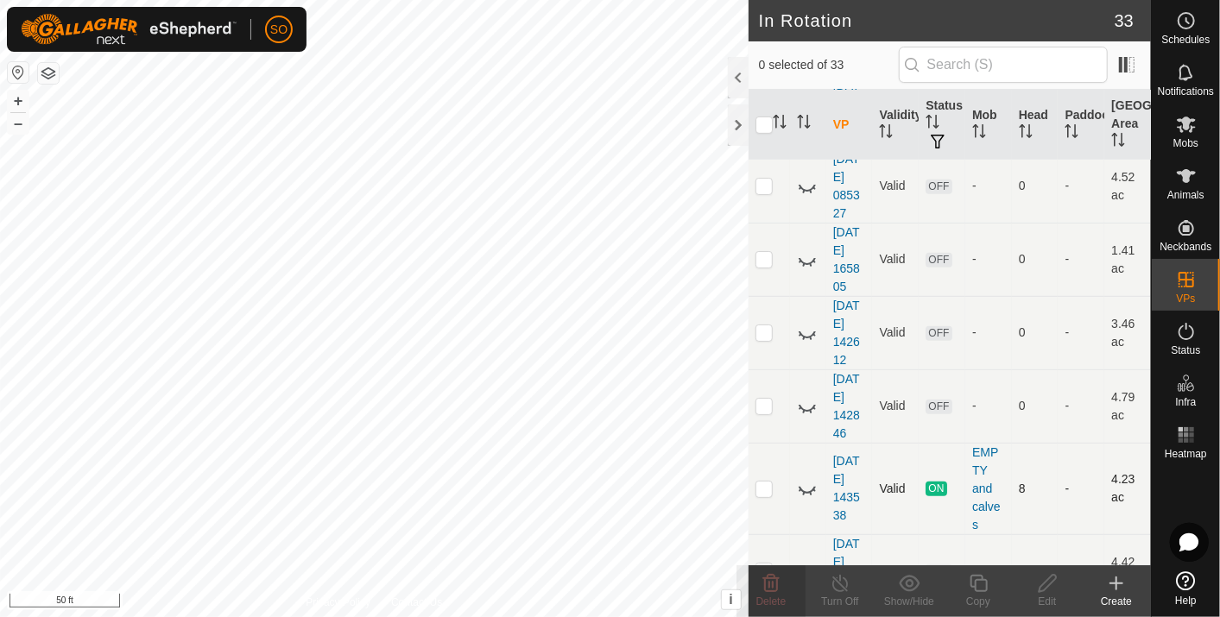
click at [803, 478] on icon at bounding box center [807, 488] width 21 height 21
click at [899, 323] on div "In Rotation 33 0 selected of 33 VP Validity Status Mob Head Paddock Grazing Are…" at bounding box center [575, 308] width 1151 height 617
click at [798, 295] on div "In Rotation 33 0 selected of 33 VP Validity Status Mob Head Paddock Grazing Are…" at bounding box center [575, 308] width 1151 height 617
click at [818, 295] on div "In Rotation 33 0 selected of 33 VP Validity Status Mob Head Paddock Grazing Are…" at bounding box center [575, 308] width 1151 height 617
